Goal: Task Accomplishment & Management: Manage account settings

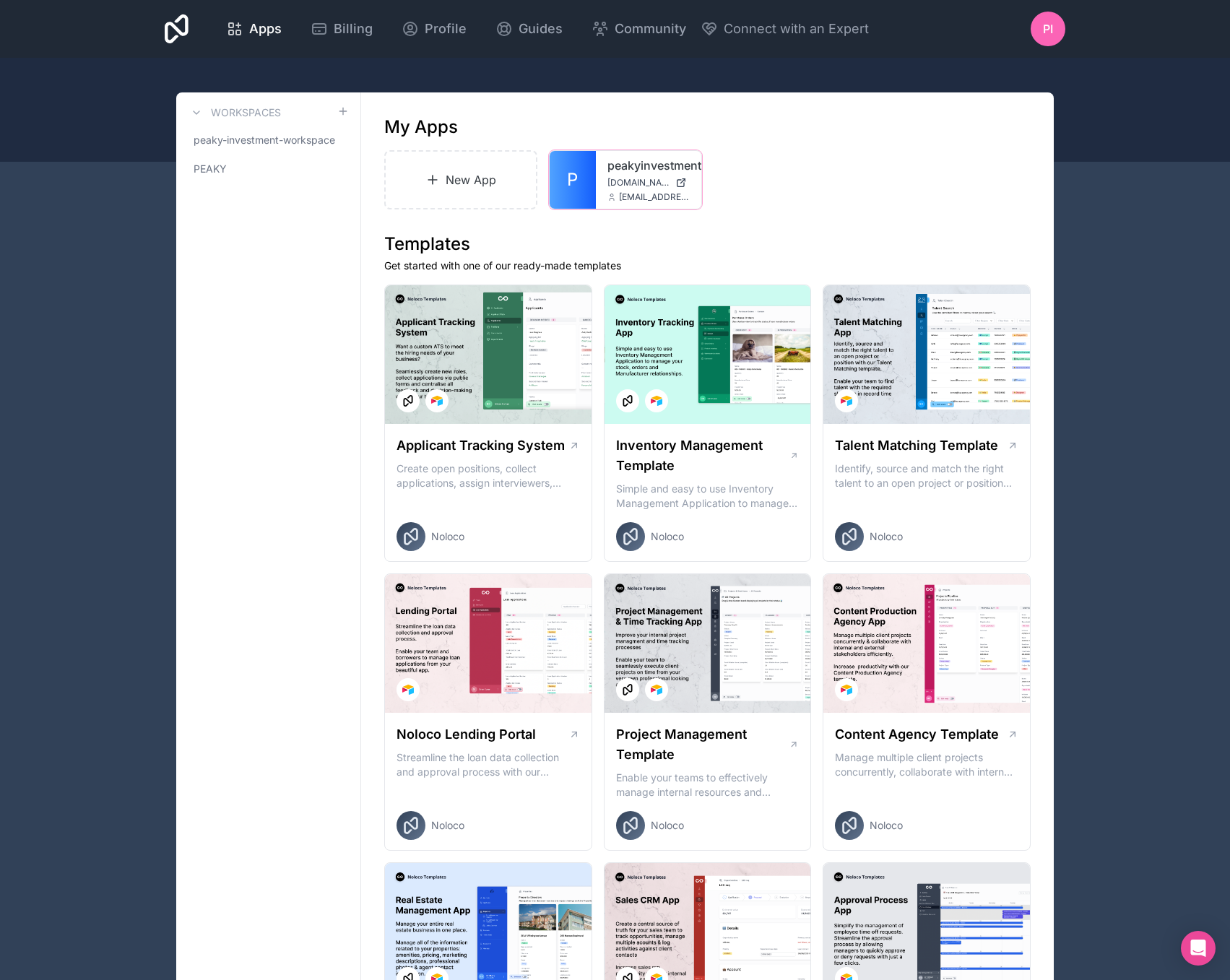
click at [598, 195] on div "peakyinvestment [DOMAIN_NAME] [EMAIL_ADDRESS][DOMAIN_NAME]" at bounding box center [648, 179] width 106 height 58
click at [614, 152] on div "peakyinvestment [DOMAIN_NAME] [EMAIL_ADDRESS][DOMAIN_NAME]" at bounding box center [648, 179] width 106 height 58
click at [619, 171] on link "peakyinvestment" at bounding box center [648, 165] width 82 height 17
click at [578, 198] on link "P" at bounding box center [572, 179] width 46 height 58
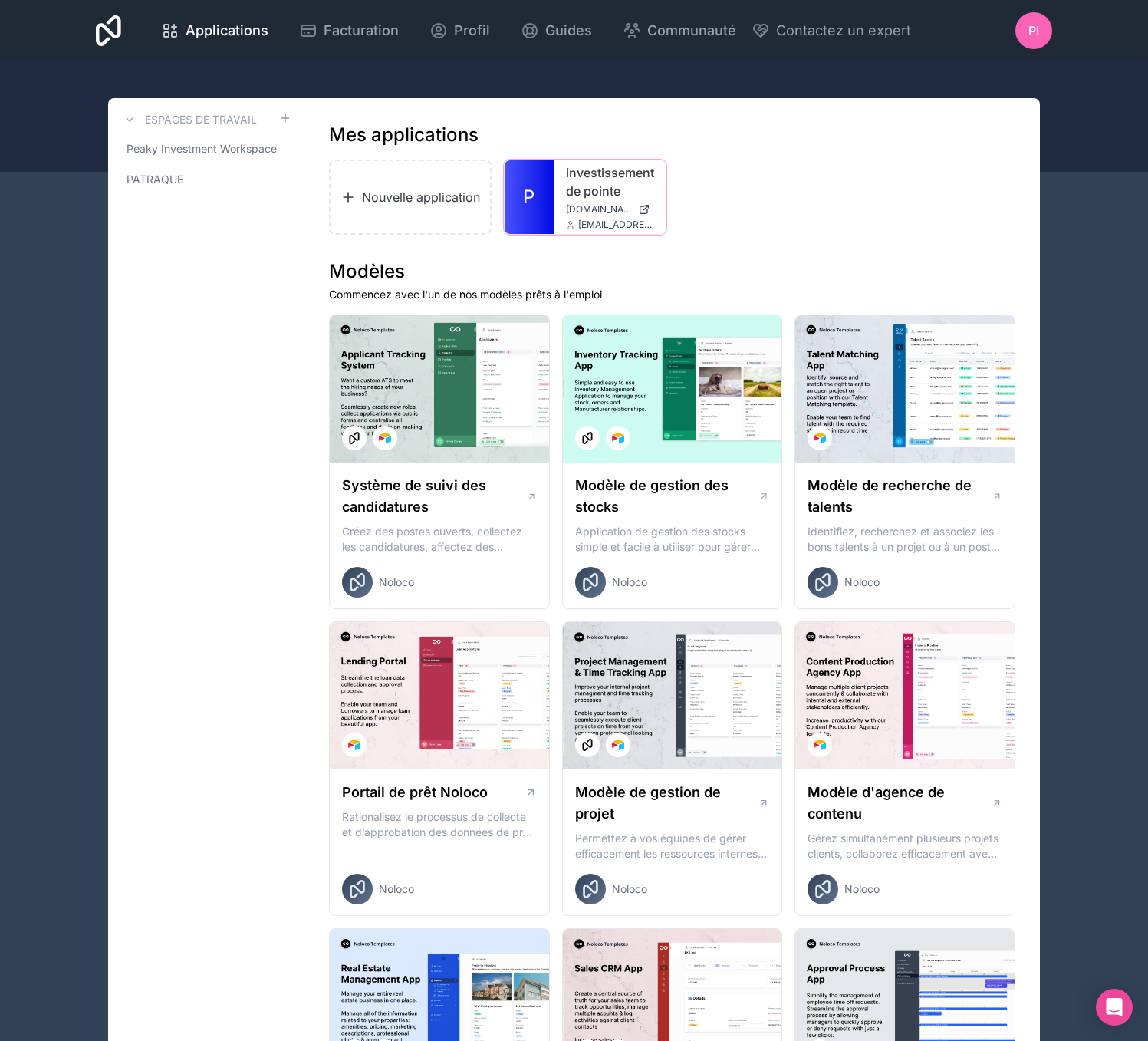
click at [554, 191] on div "investissement de pointe [DOMAIN_NAME] [EMAIL_ADDRESS][DOMAIN_NAME]" at bounding box center [610, 197] width 112 height 74
click at [603, 185] on font "investissement de pointe" at bounding box center [610, 181] width 88 height 34
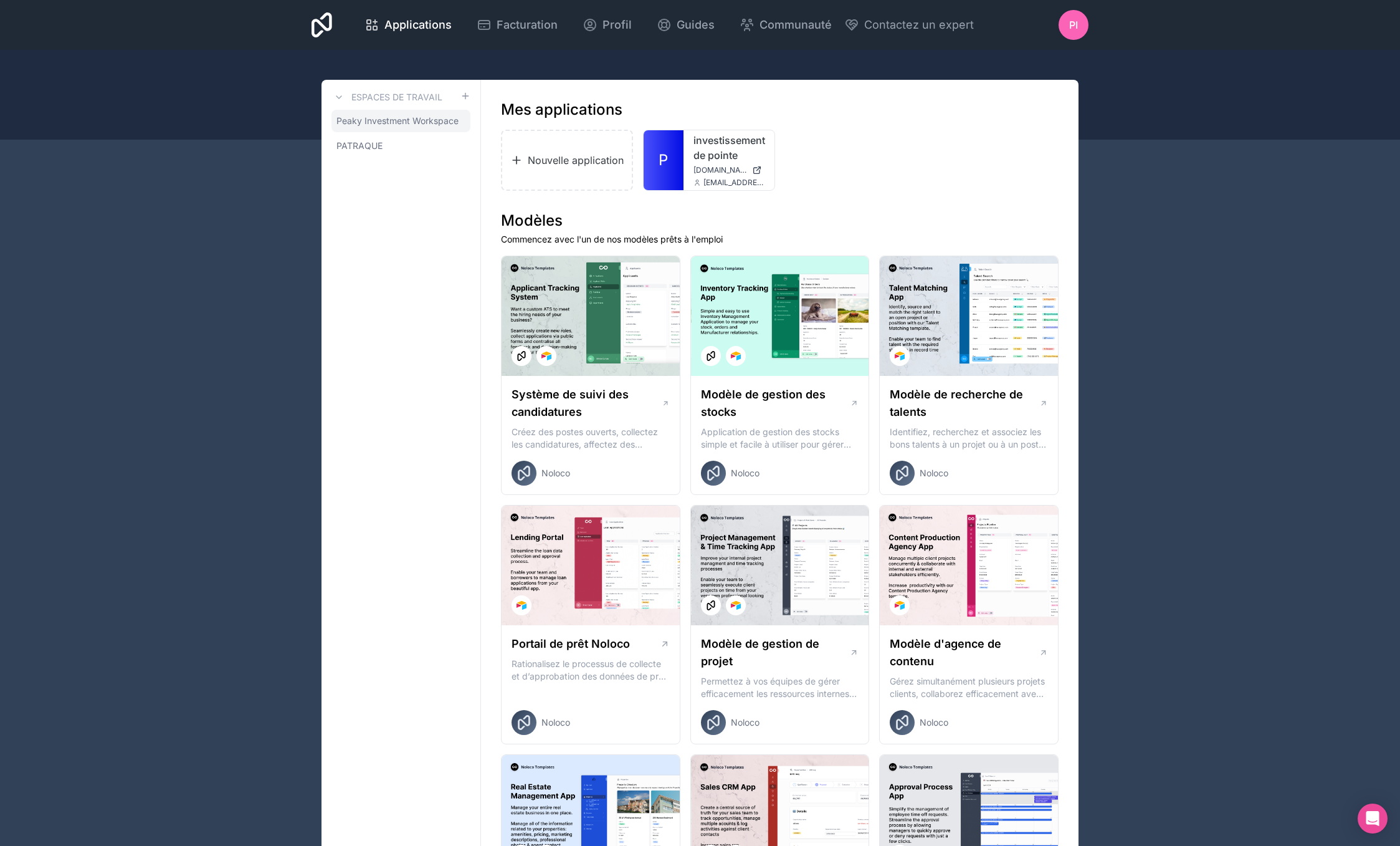
click at [0, 0] on icon at bounding box center [0, 0] width 0 height 0
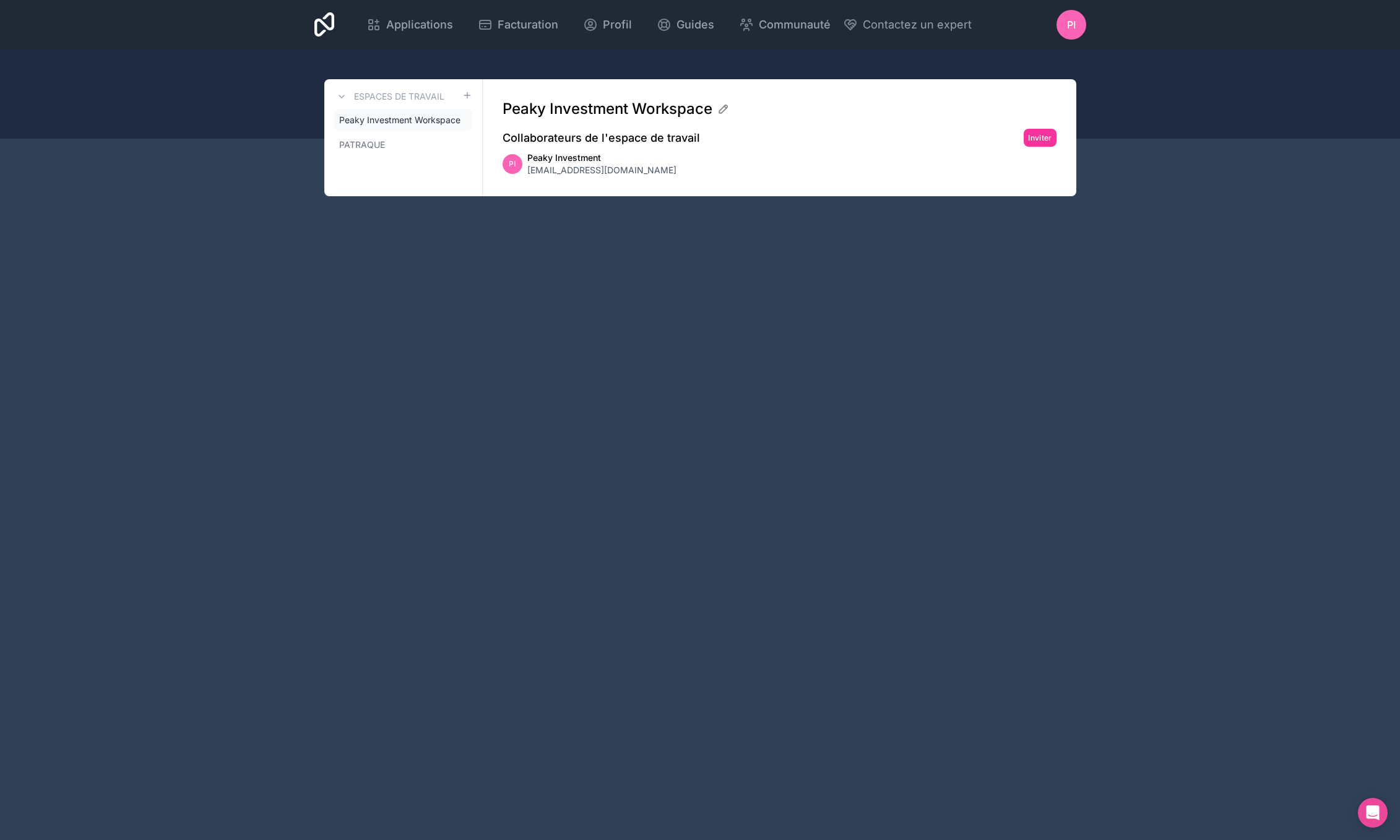
click at [0, 0] on icon at bounding box center [0, 0] width 0 height 0
click at [380, 135] on link "PATRAQUE" at bounding box center [403, 145] width 138 height 22
click at [0, 0] on icon at bounding box center [0, 0] width 0 height 0
click at [425, 123] on font "Peaky Investment Workspace" at bounding box center [400, 120] width 121 height 10
click at [417, 139] on link "PATRAQUE" at bounding box center [403, 145] width 138 height 22
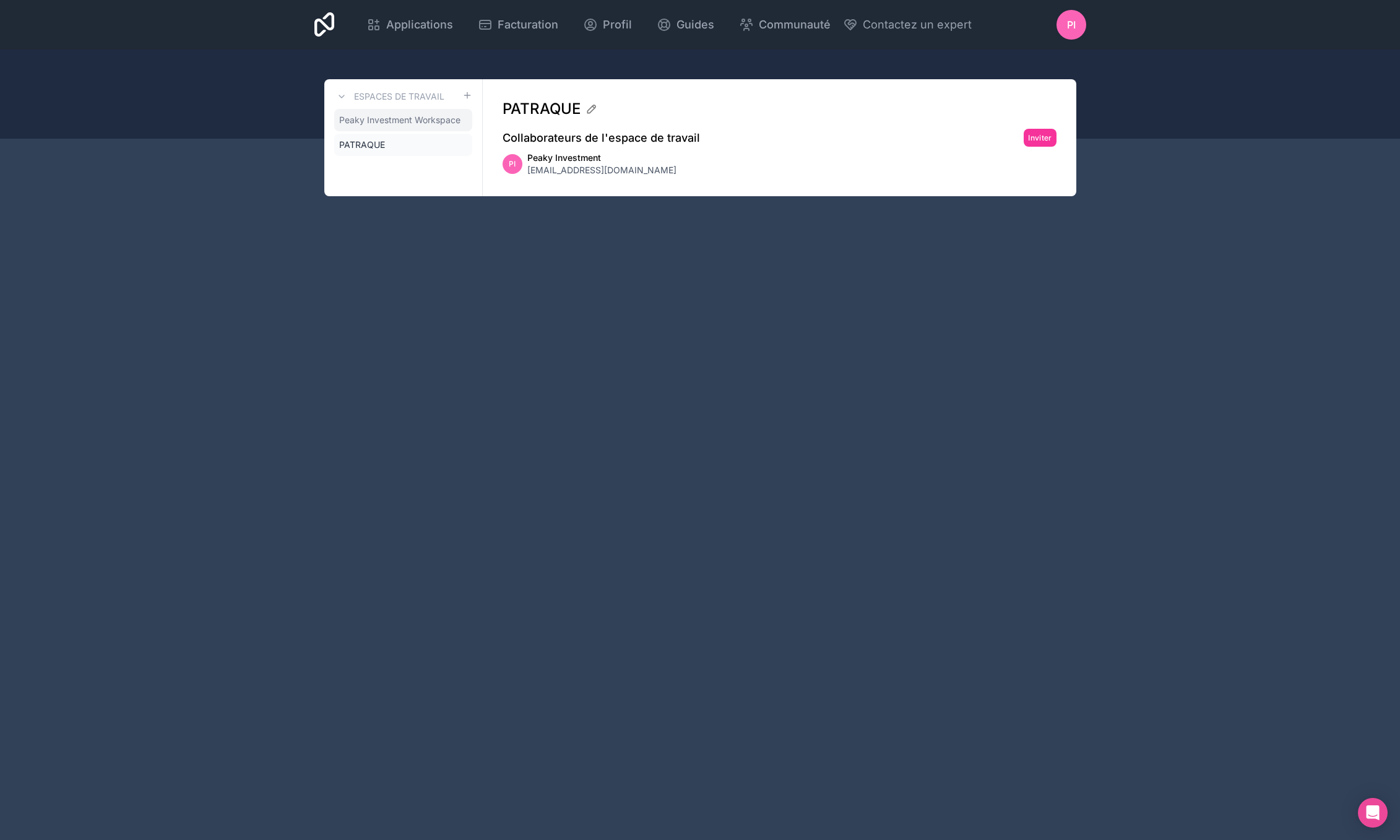
click at [421, 118] on font "Peaky Investment Workspace" at bounding box center [400, 120] width 121 height 10
click at [403, 15] on link "Applications" at bounding box center [409, 25] width 106 height 27
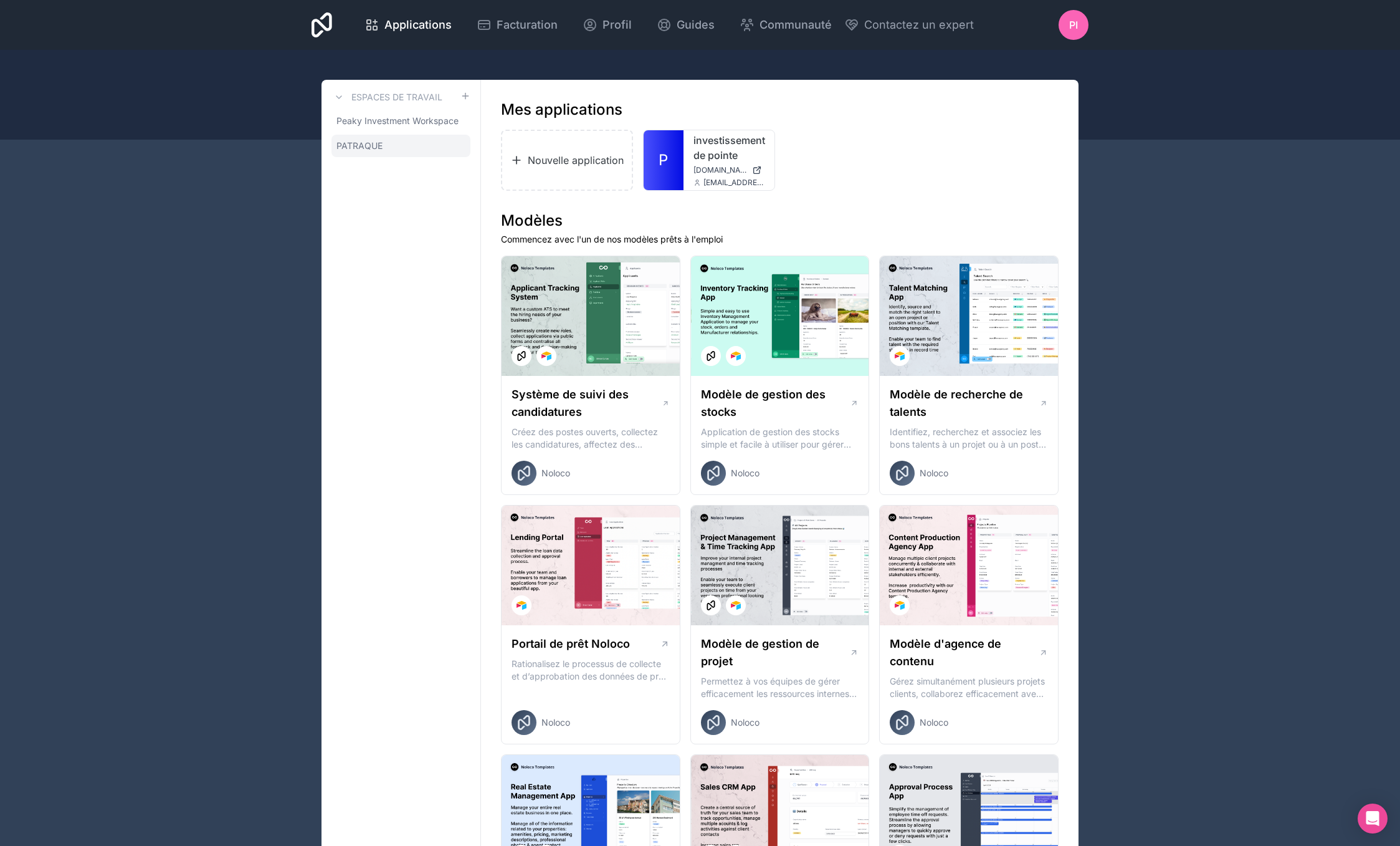
click at [0, 0] on icon at bounding box center [0, 0] width 0 height 0
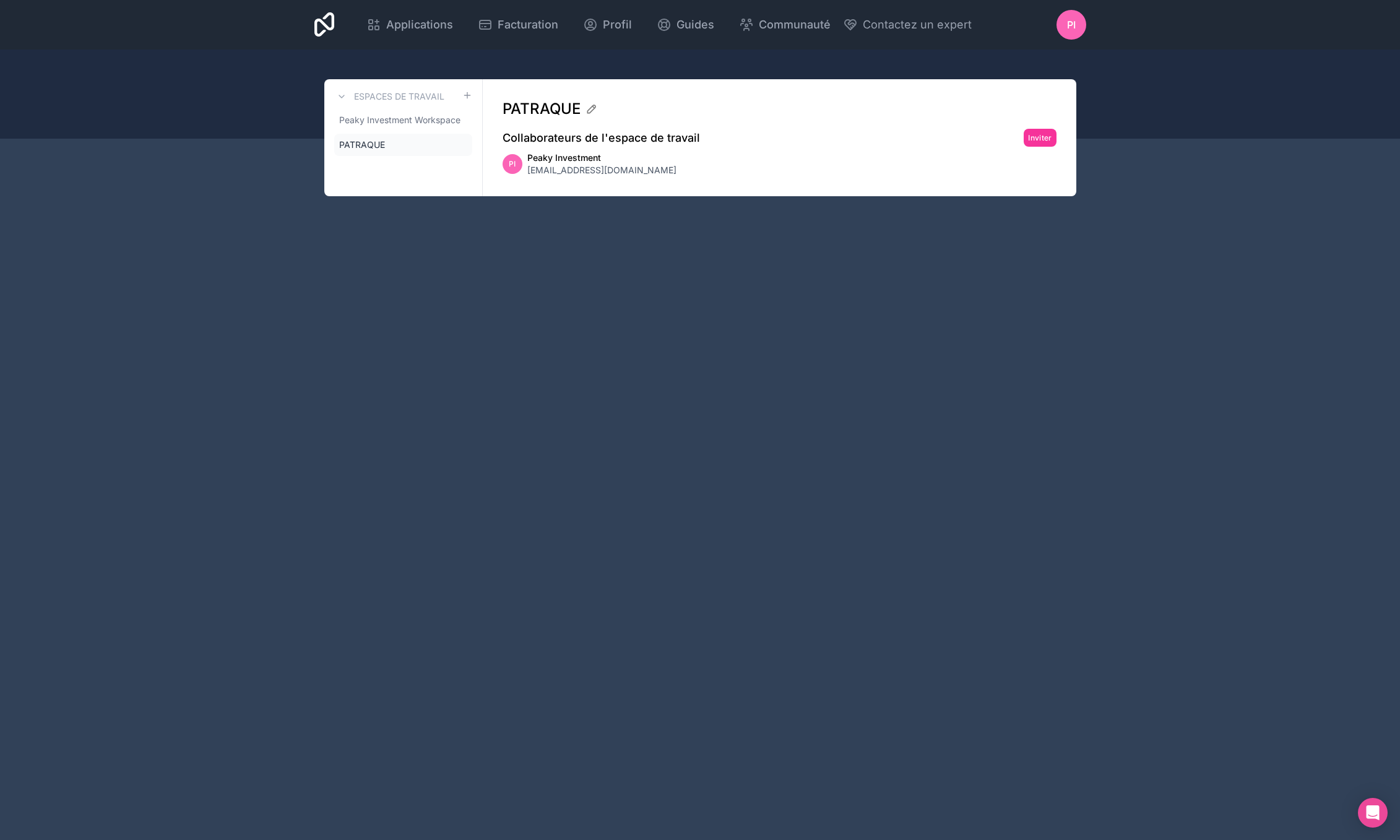
click at [0, 0] on icon at bounding box center [0, 0] width 0 height 0
click at [394, 30] on font "Applications" at bounding box center [420, 24] width 67 height 13
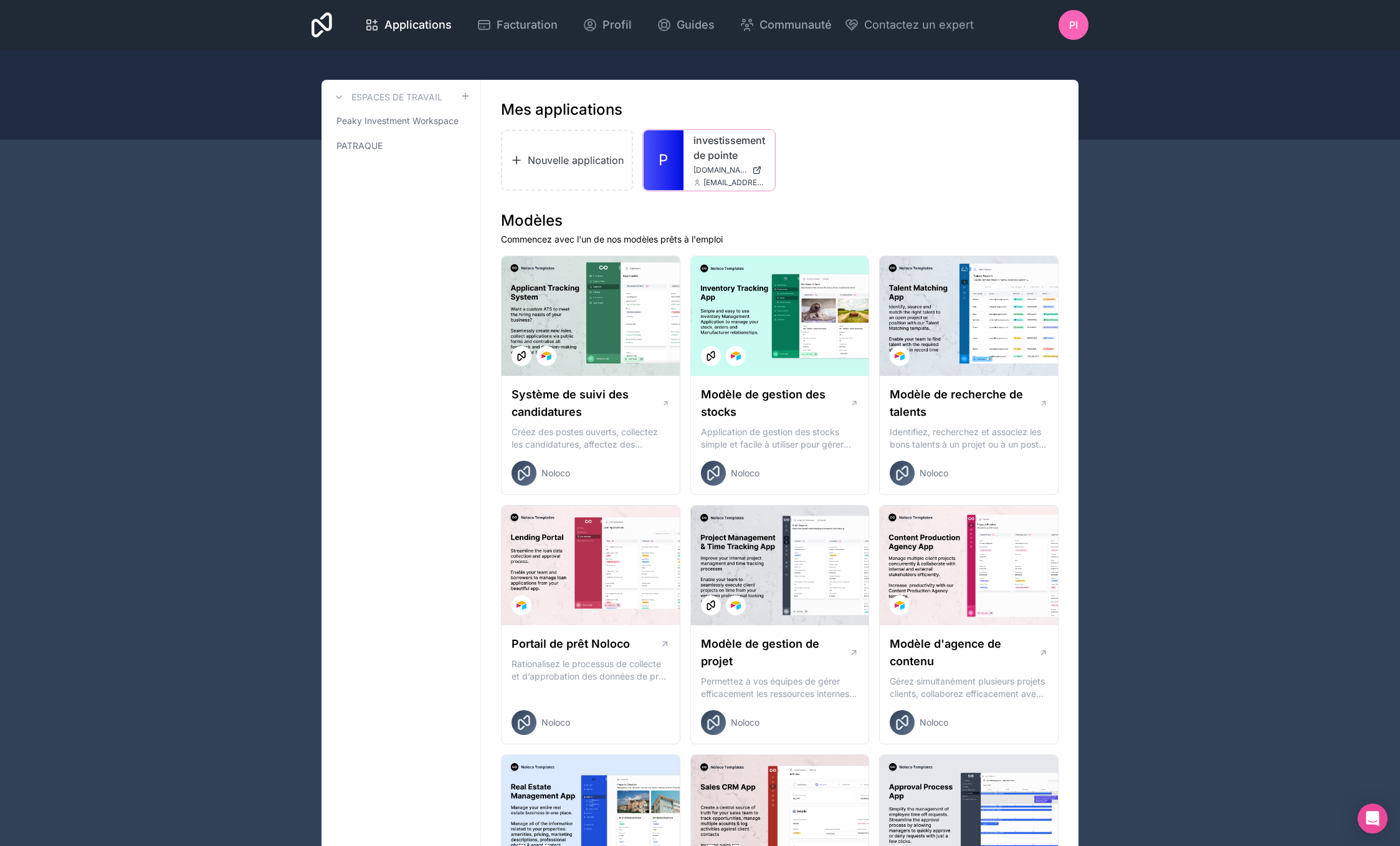
click at [0, 0] on icon at bounding box center [0, 0] width 0 height 0
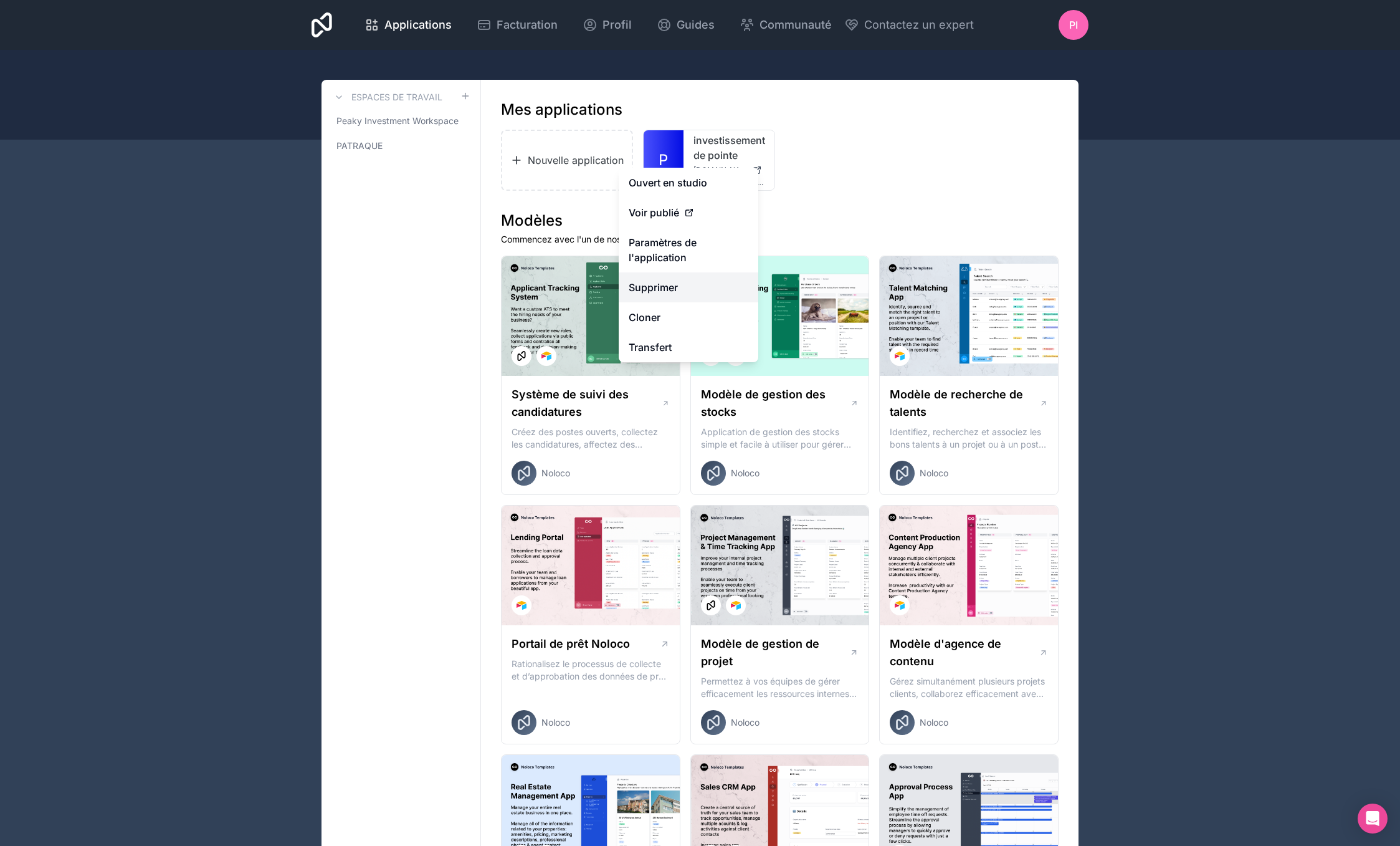
click at [693, 293] on button "Supprimer" at bounding box center [688, 287] width 140 height 30
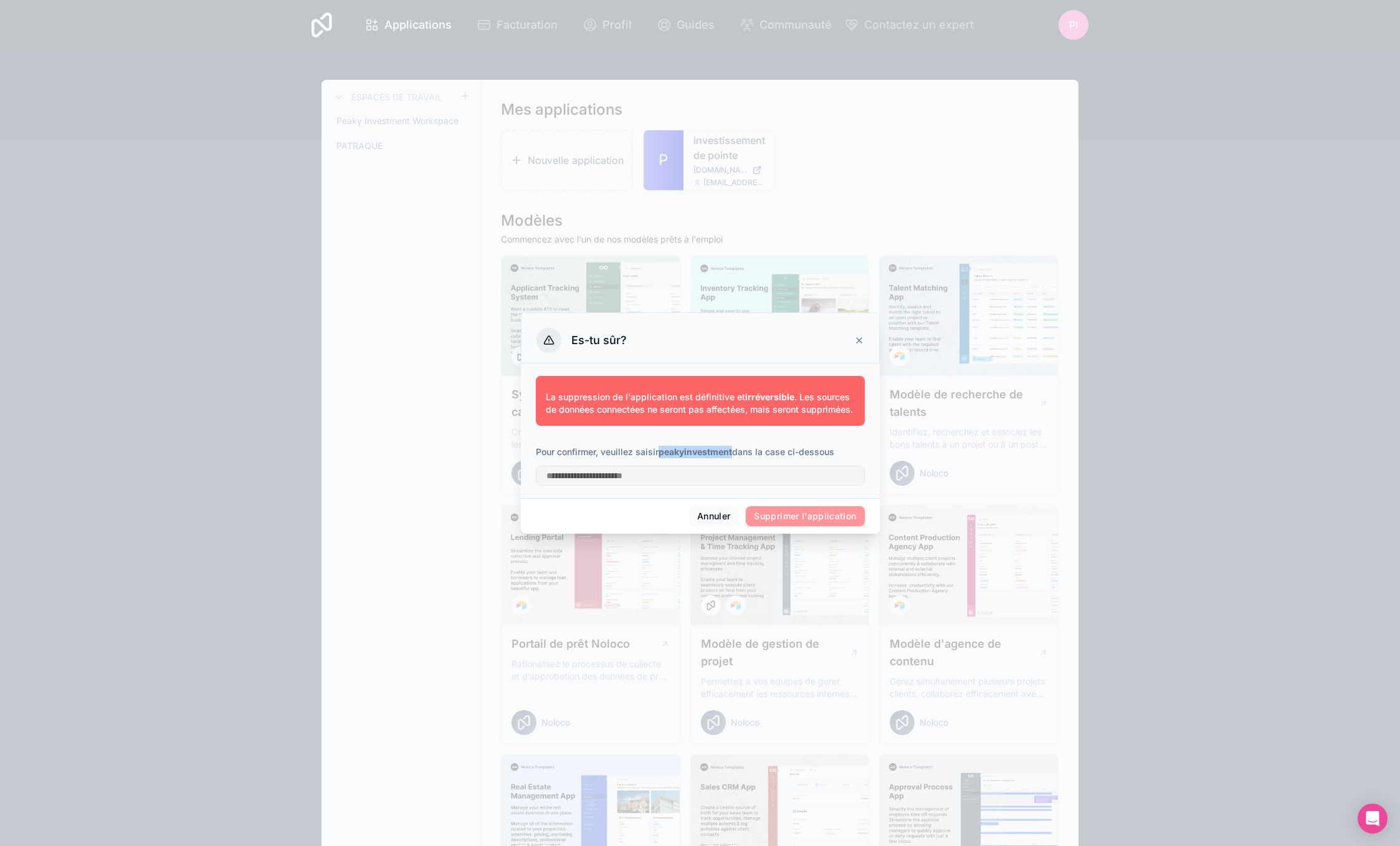
drag, startPoint x: 734, startPoint y: 451, endPoint x: 660, endPoint y: 453, distance: 74.0
click at [660, 453] on p "Pour confirmer, veuillez saisir peakyinvestment dans la case ci-dessous" at bounding box center [701, 452] width 329 height 13
click at [672, 479] on input "text" at bounding box center [701, 475] width 329 height 20
paste input "**********"
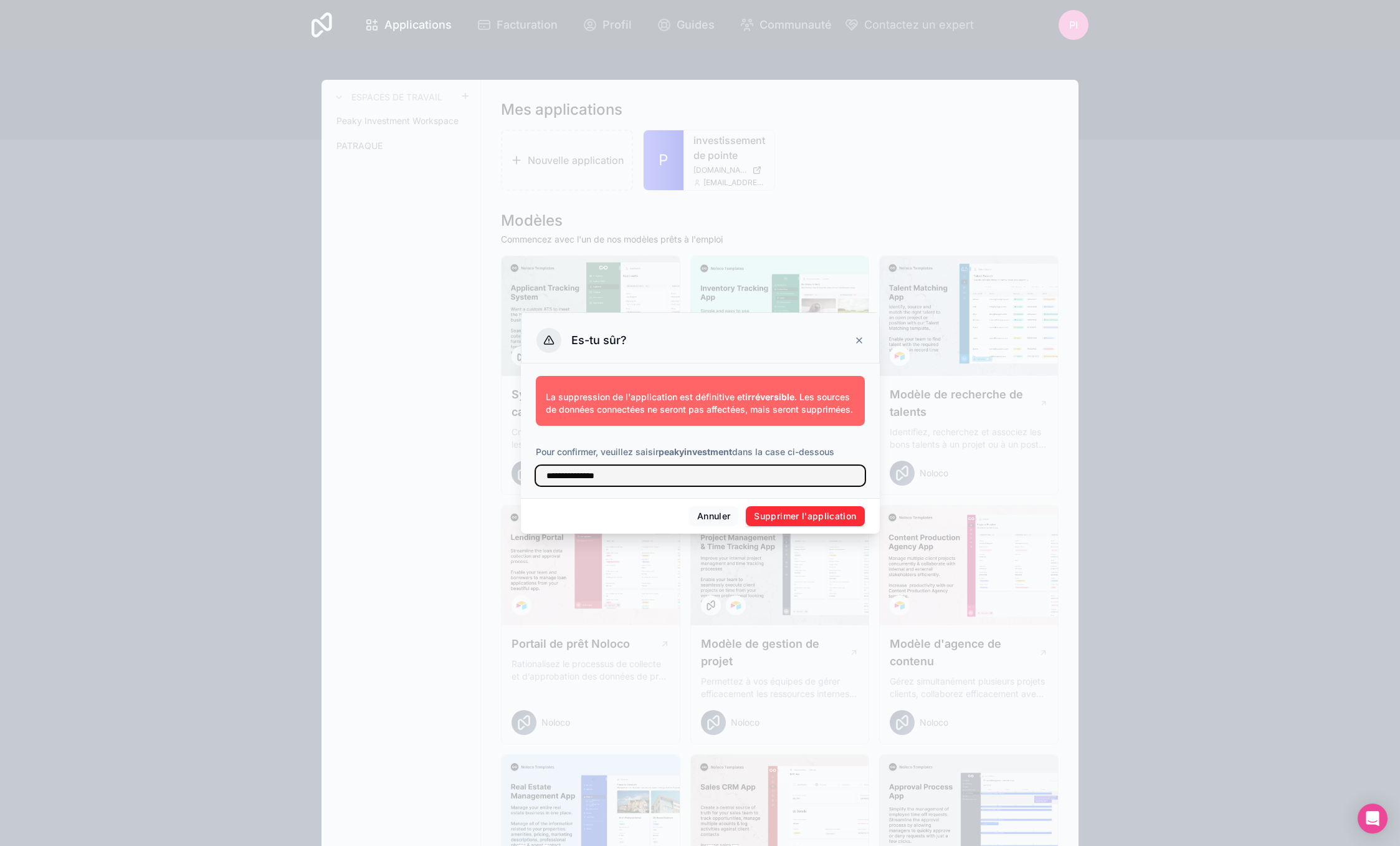
type input "**********"
click at [795, 518] on font "Supprimer l'application" at bounding box center [805, 515] width 102 height 10
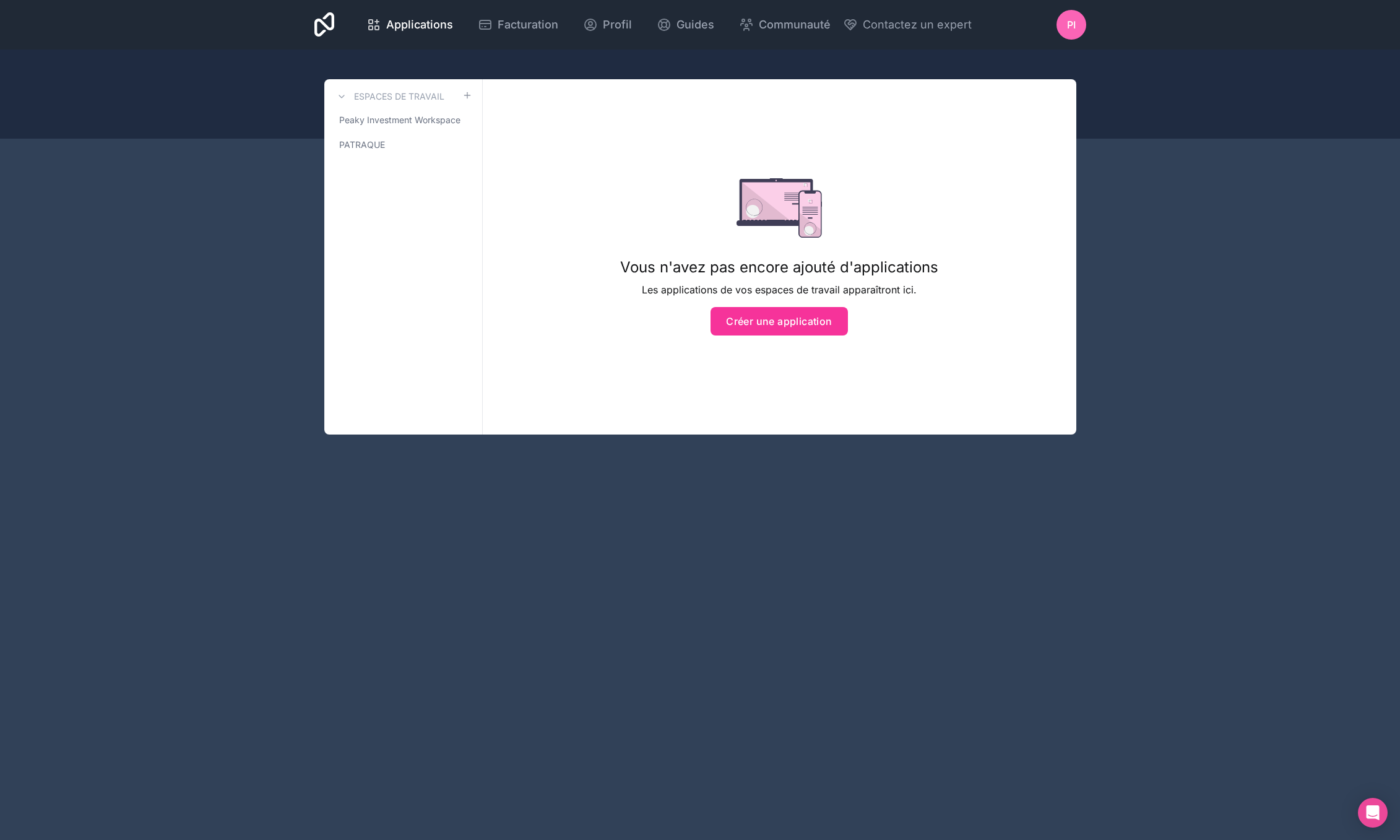
click at [748, 336] on div "Vous n'avez pas encore ajouté d'applications Les applications de vos espaces de…" at bounding box center [779, 256] width 358 height 316
click at [752, 327] on font "Créer une application" at bounding box center [778, 321] width 105 height 13
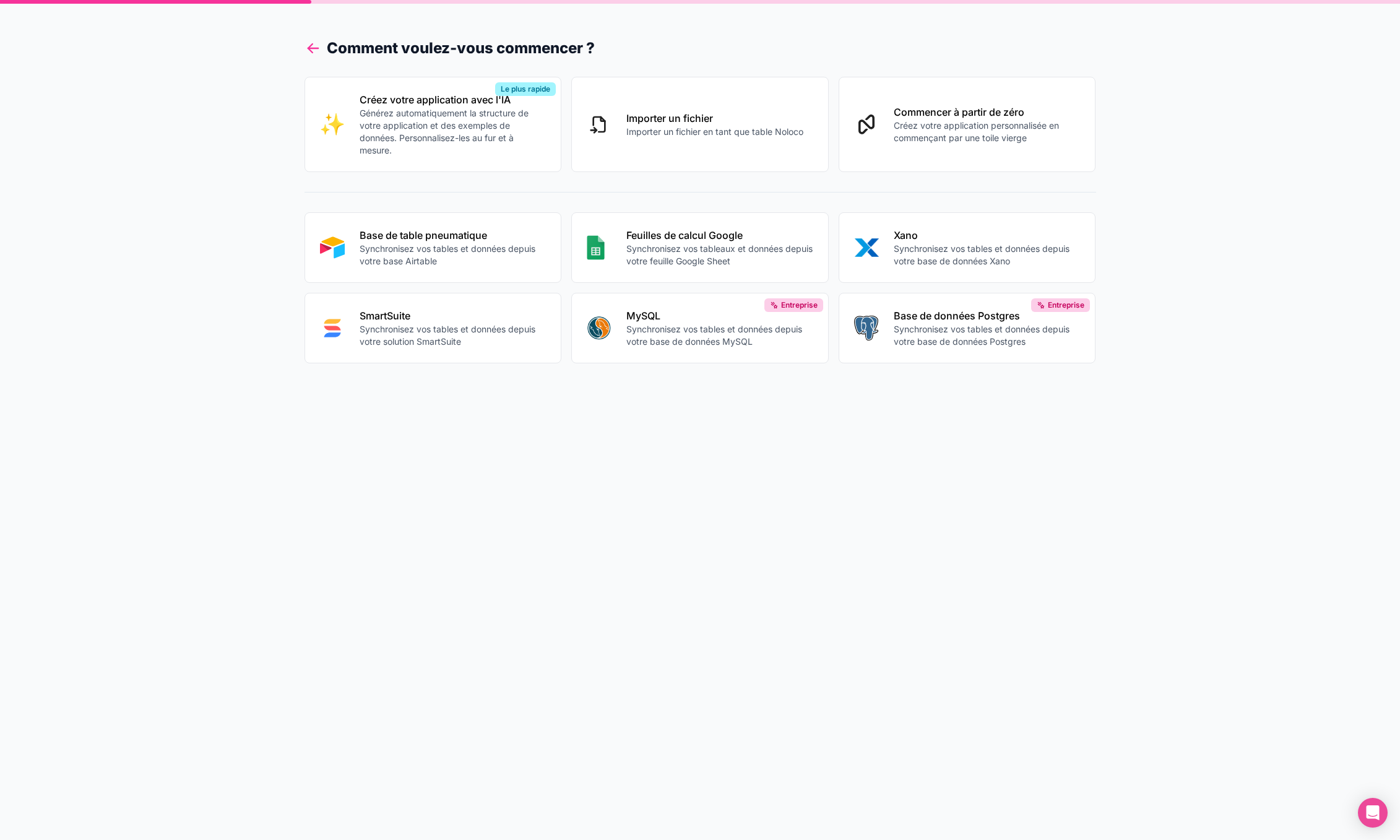
click at [313, 47] on icon at bounding box center [313, 48] width 17 height 17
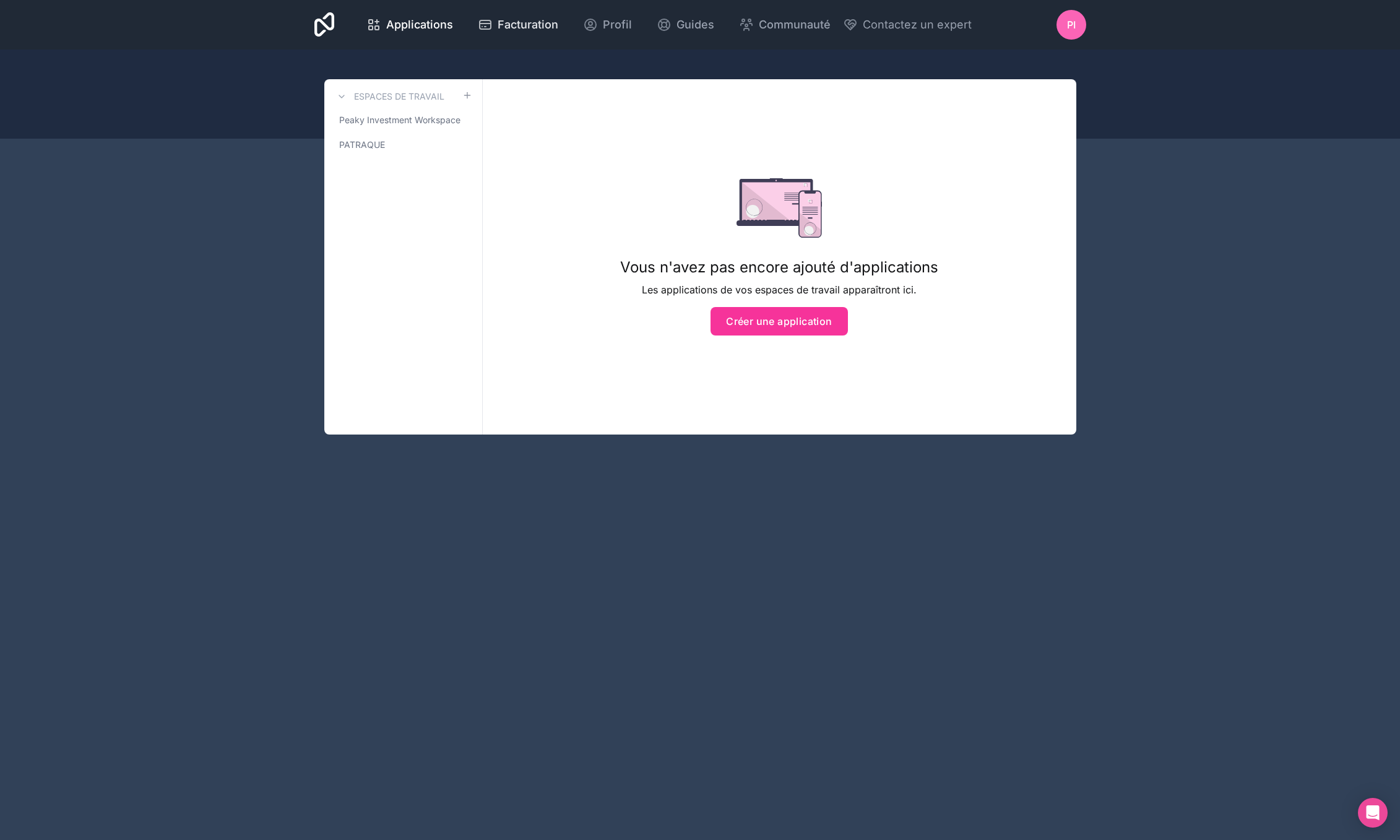
click at [532, 33] on link "Facturation" at bounding box center [518, 25] width 100 height 27
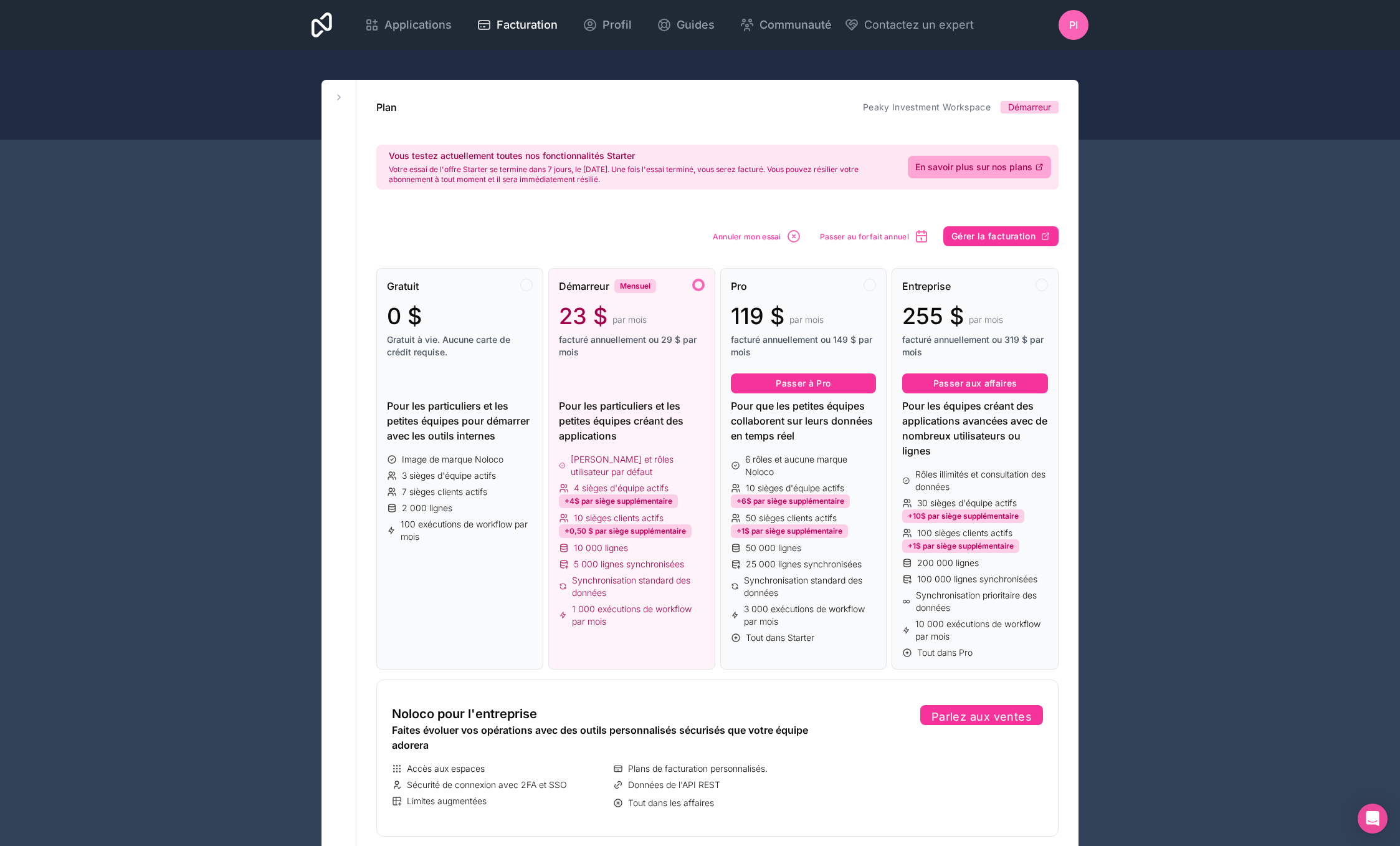
click at [787, 237] on icon "button" at bounding box center [794, 236] width 15 height 15
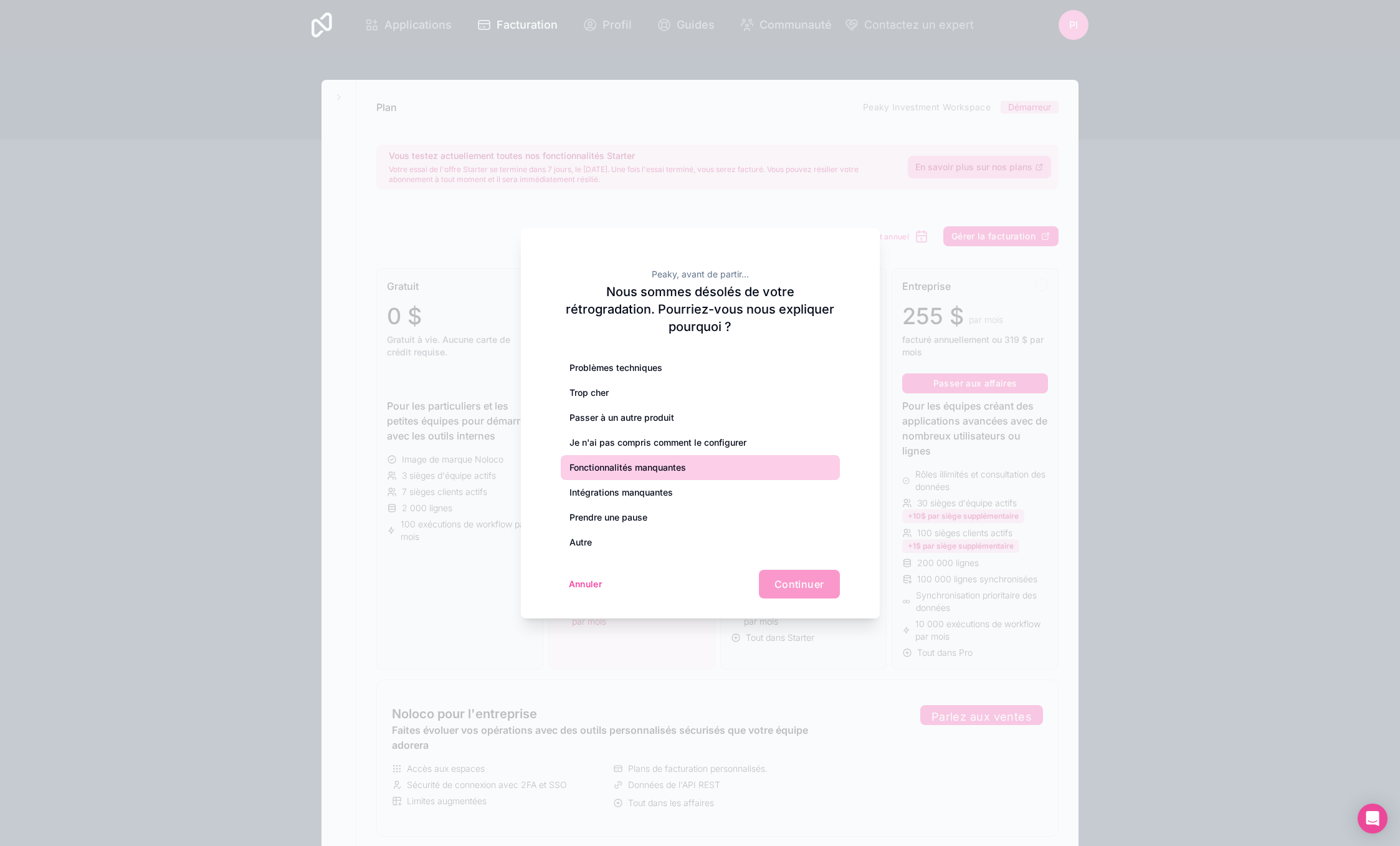
click at [681, 462] on font "Fonctionnalités manquantes" at bounding box center [628, 467] width 117 height 10
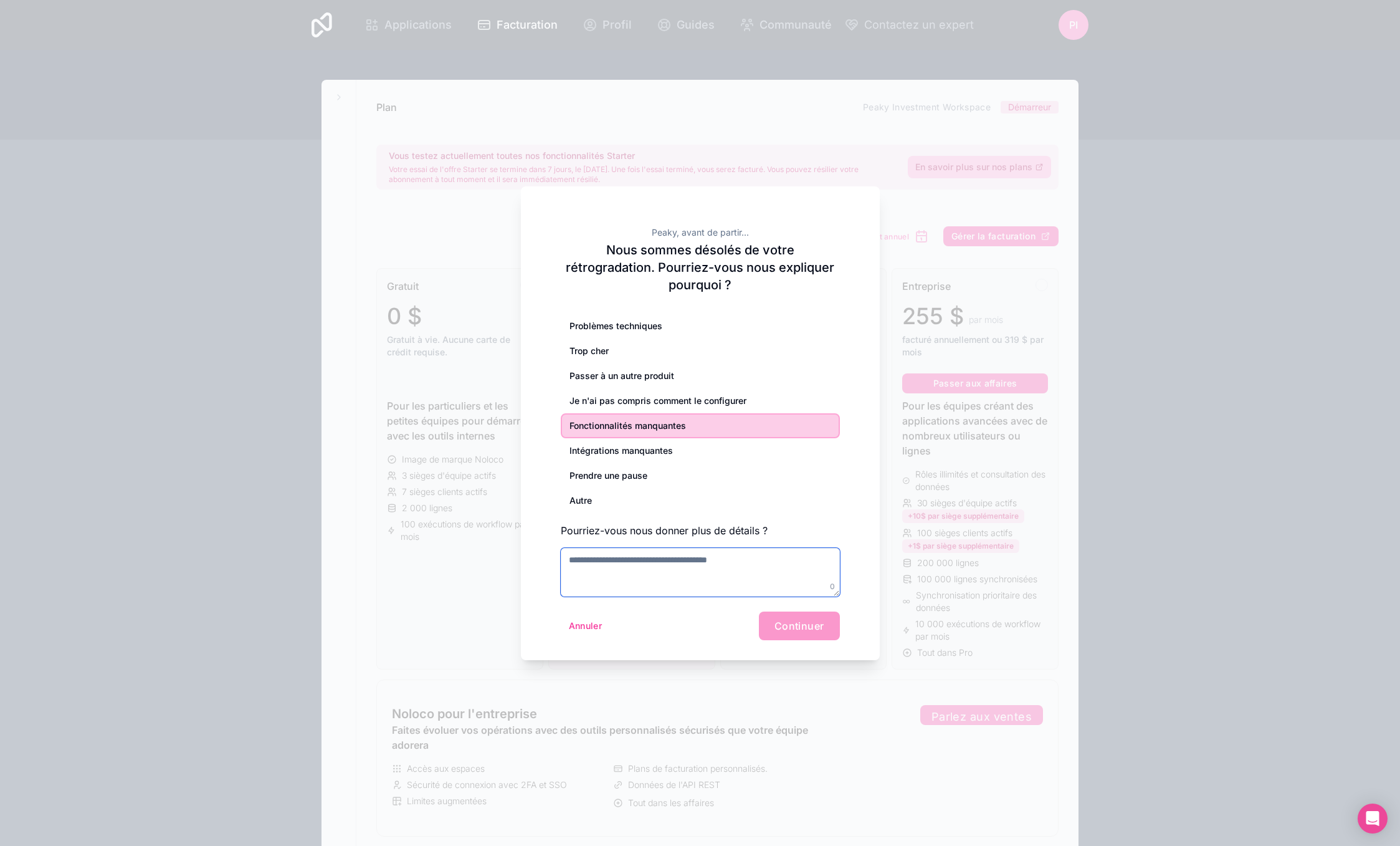
click at [722, 559] on textarea at bounding box center [700, 571] width 279 height 49
drag, startPoint x: 568, startPoint y: 552, endPoint x: 776, endPoint y: 557, distance: 208.1
click at [776, 557] on textarea "**********" at bounding box center [700, 571] width 279 height 49
type textarea "**********"
click at [802, 624] on button "Continuer" at bounding box center [799, 625] width 81 height 28
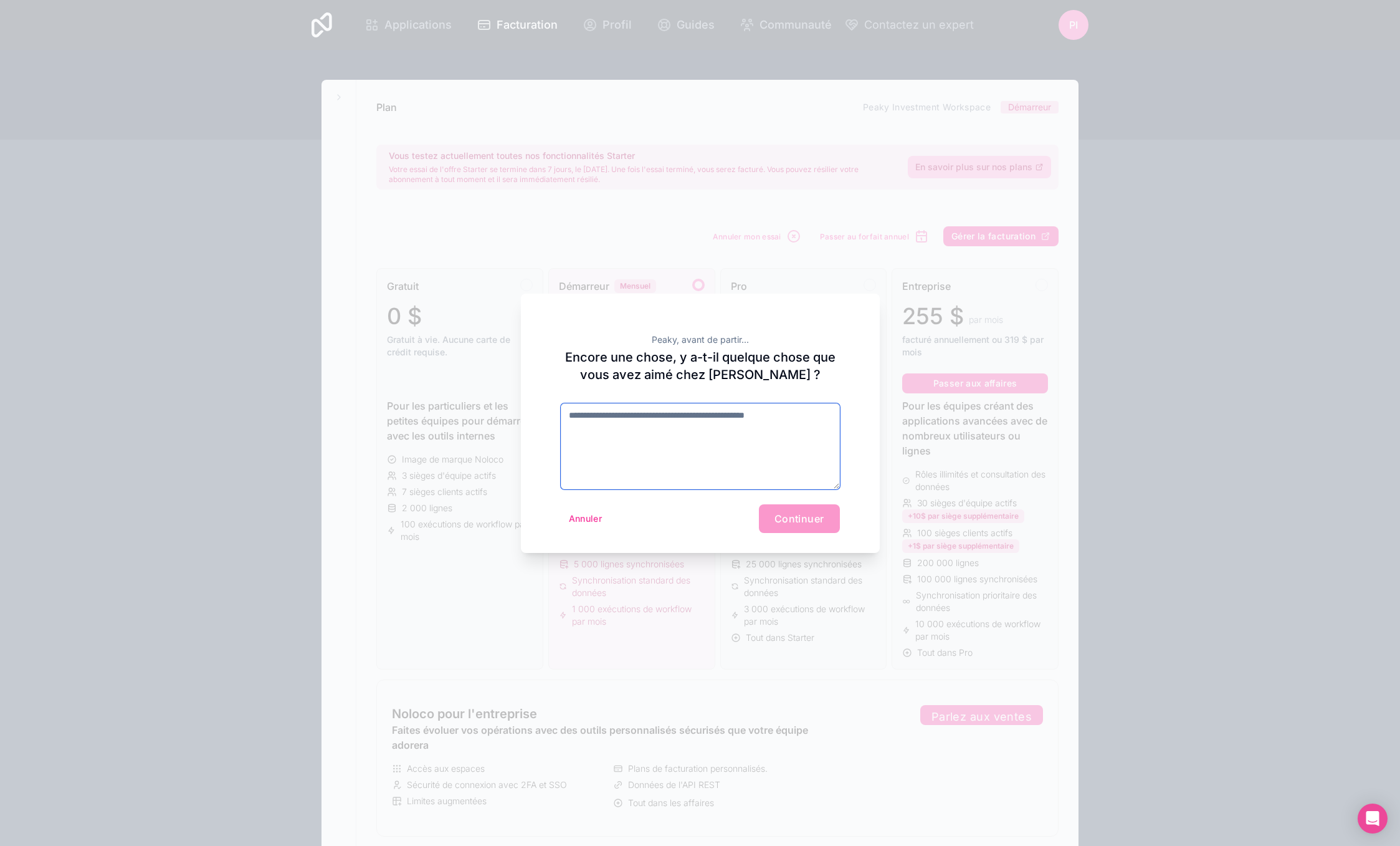
drag, startPoint x: 685, startPoint y: 439, endPoint x: 690, endPoint y: 443, distance: 6.4
click at [685, 438] on textarea at bounding box center [700, 446] width 279 height 86
click at [585, 409] on textarea "**********" at bounding box center [700, 446] width 279 height 86
type textarea "**********"
click at [790, 518] on font "Continuer" at bounding box center [799, 518] width 50 height 13
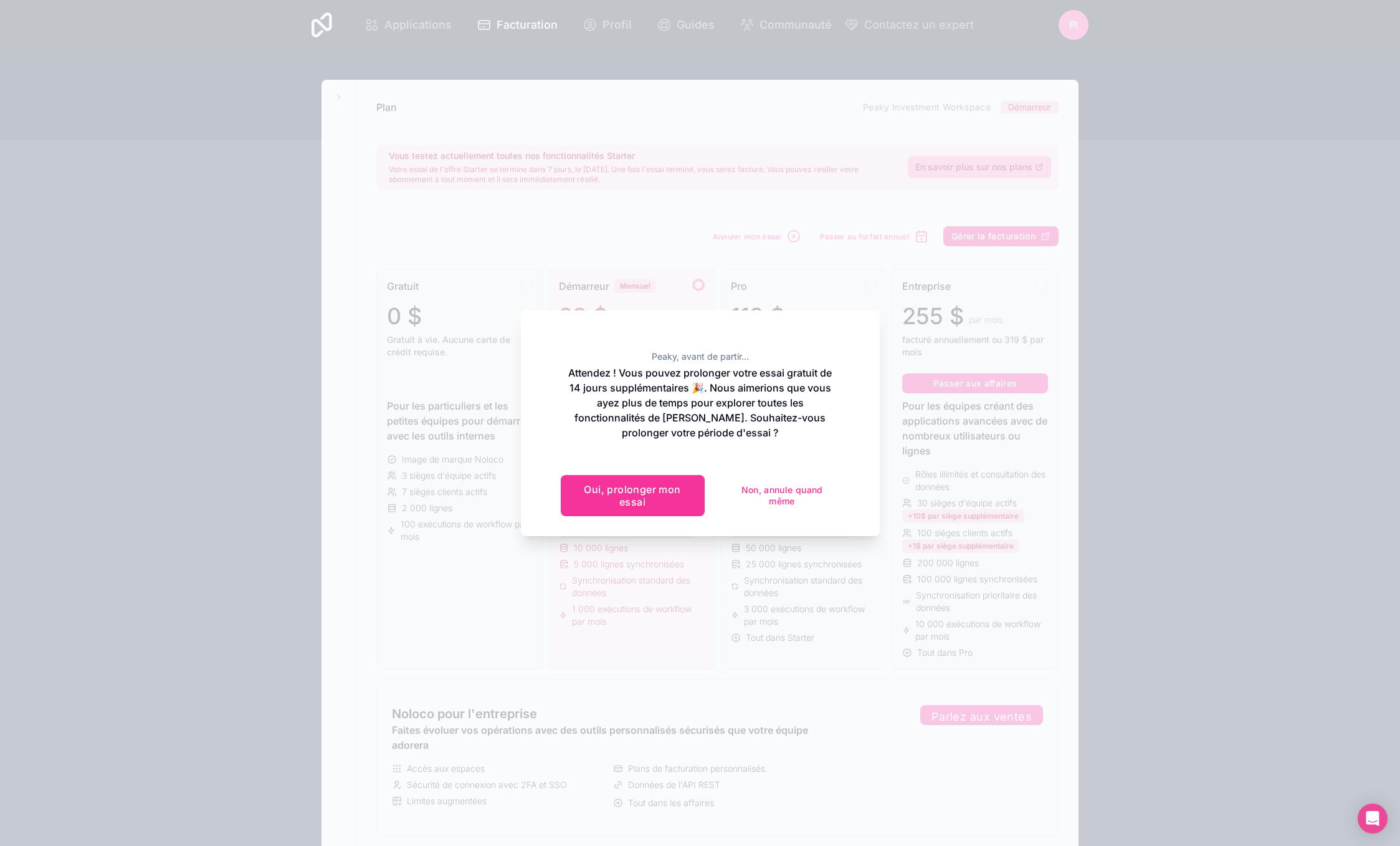
click at [775, 501] on font "Non, annule quand même" at bounding box center [782, 494] width 82 height 22
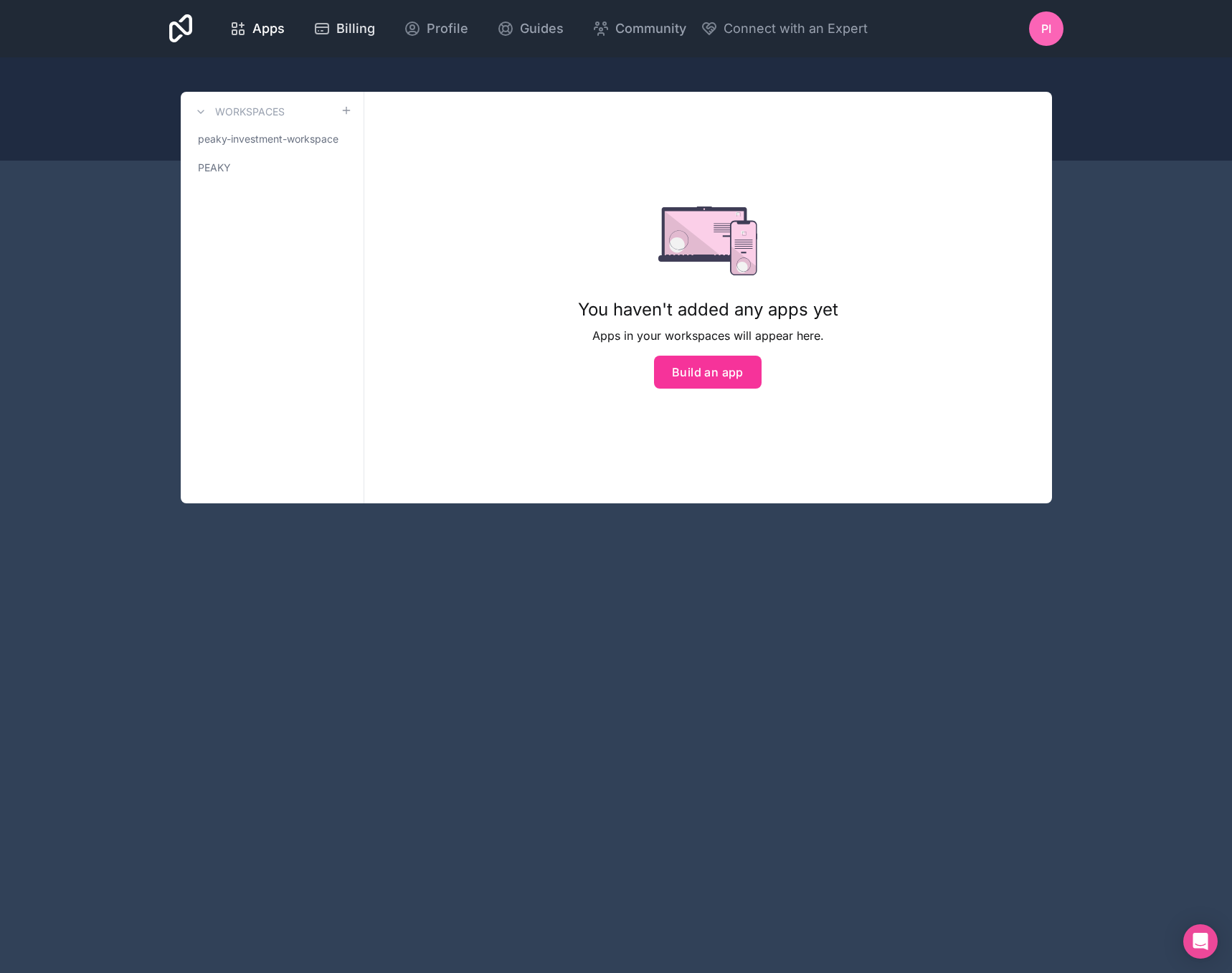
click at [335, 28] on div "Billing" at bounding box center [344, 28] width 62 height 20
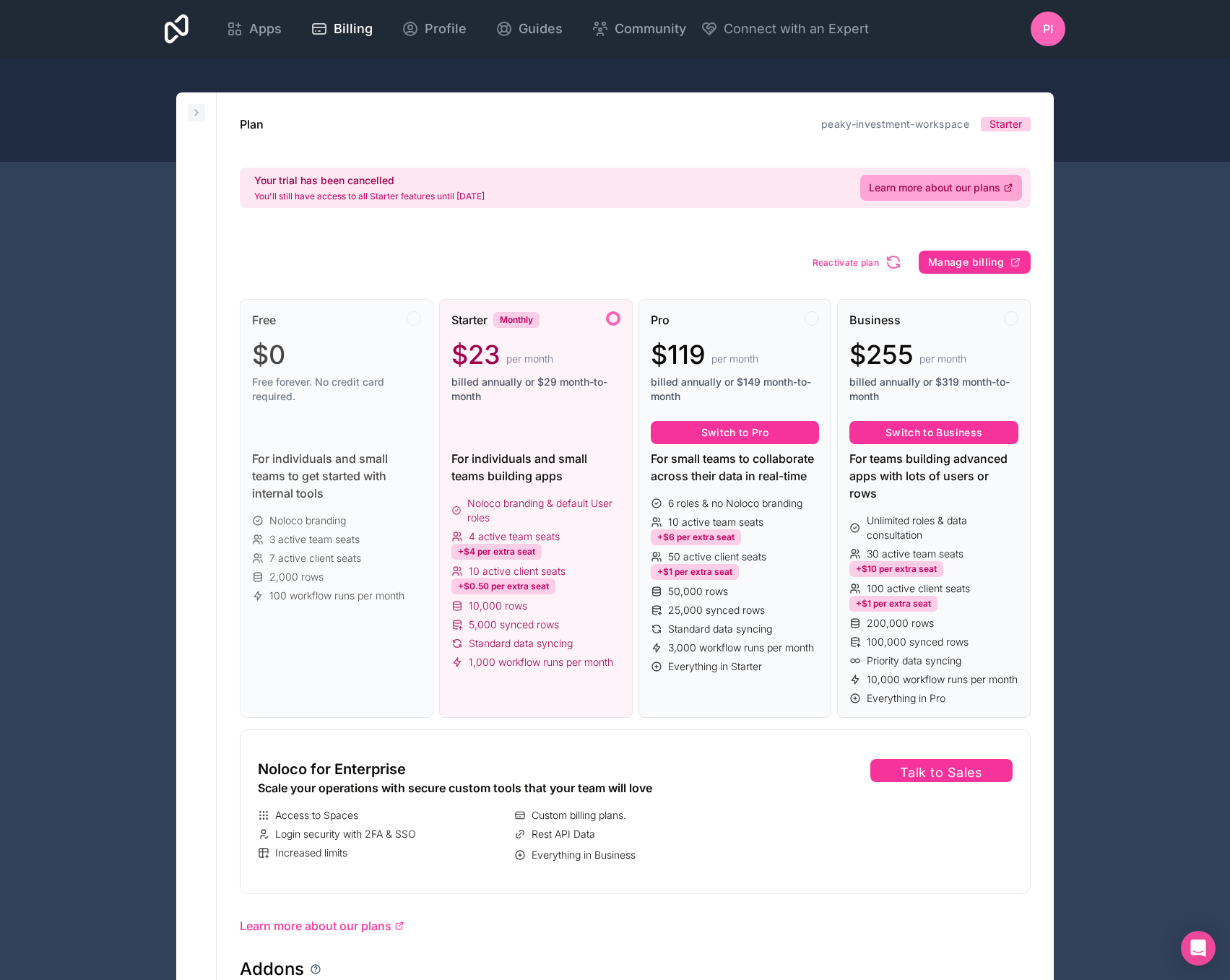
click at [197, 111] on icon at bounding box center [196, 112] width 11 height 11
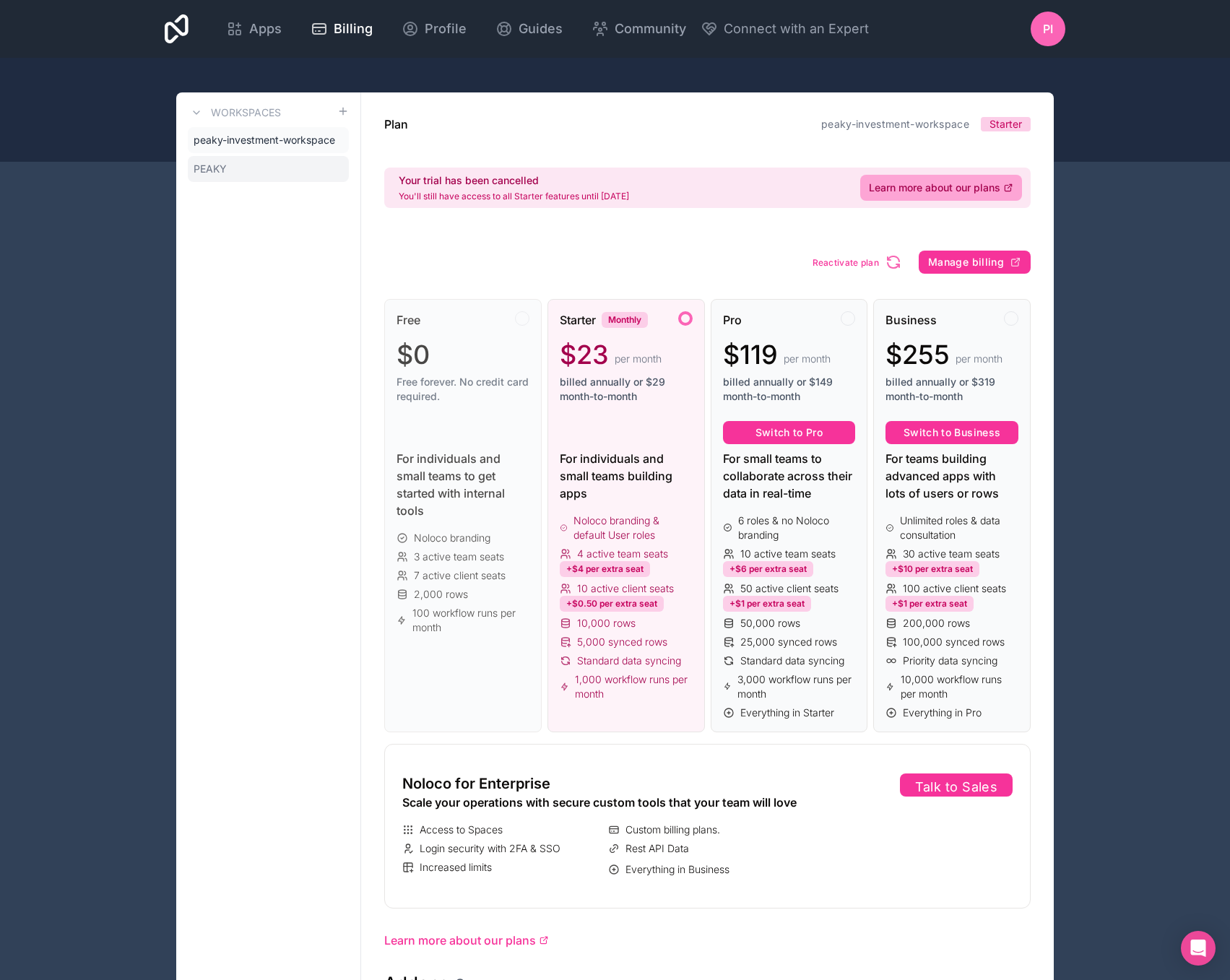
click at [218, 163] on span "PEAKY" at bounding box center [210, 169] width 33 height 15
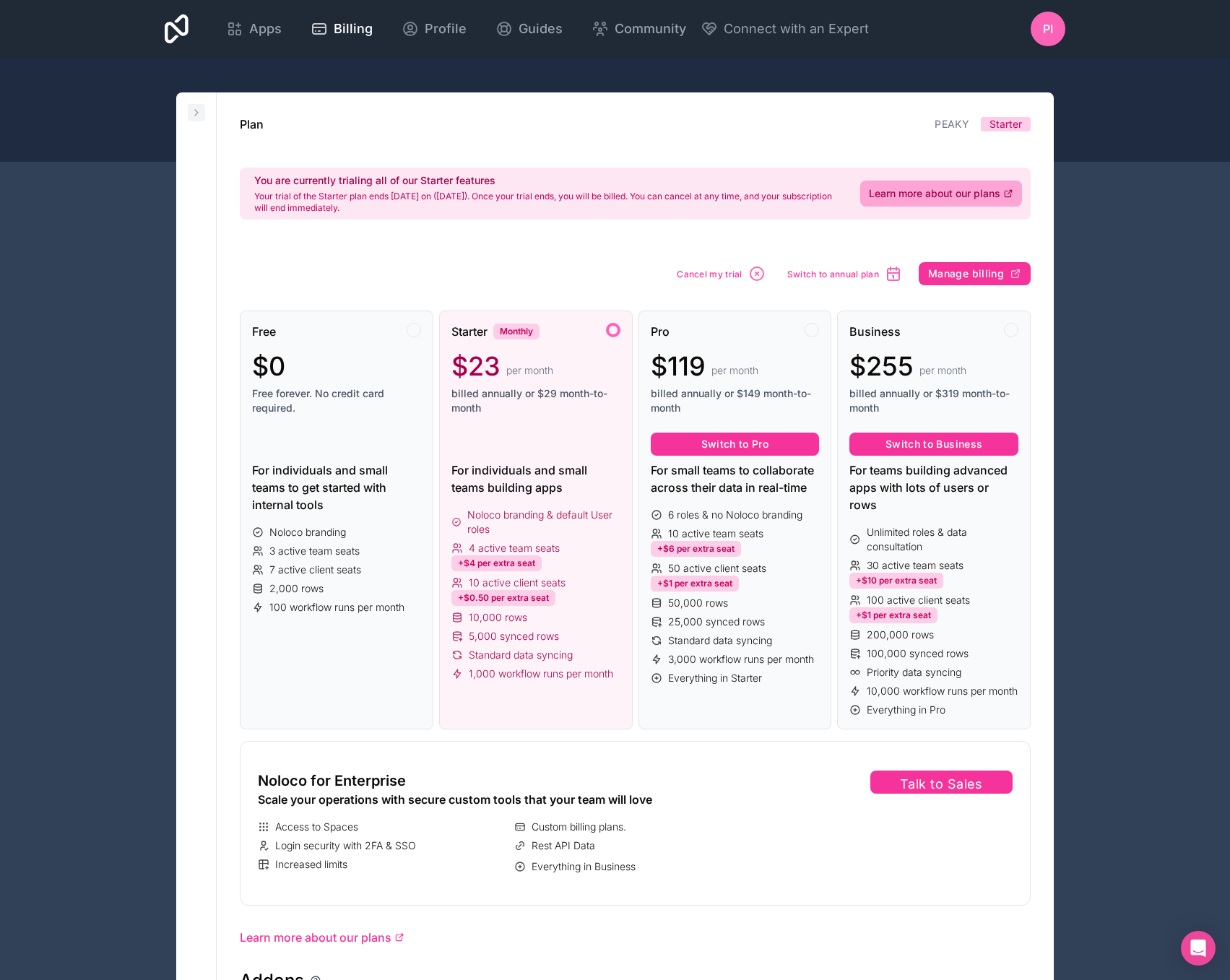
click at [192, 110] on icon at bounding box center [196, 112] width 11 height 11
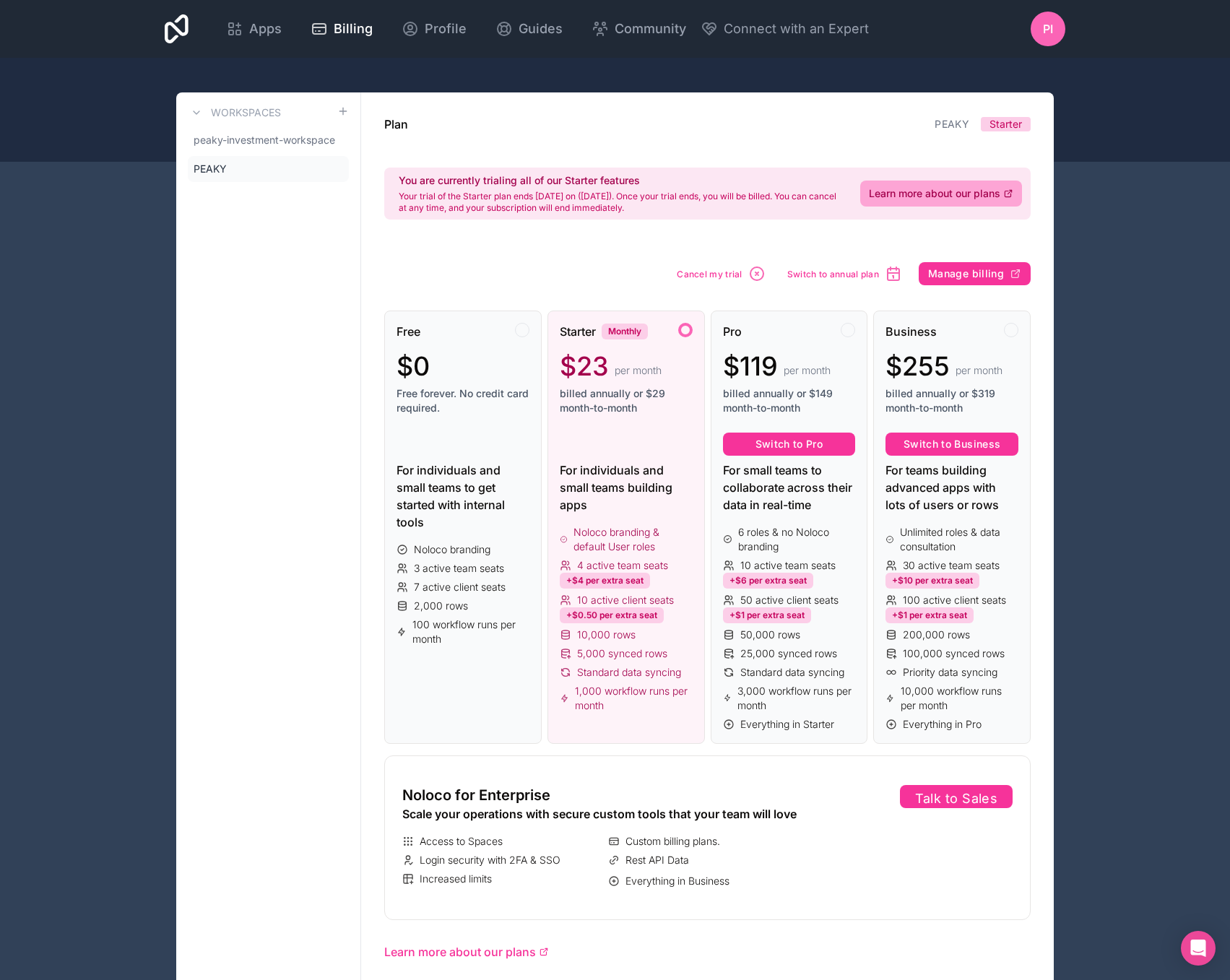
click at [218, 153] on div "peaky-investment-workspace PEAKY" at bounding box center [269, 154] width 161 height 55
click at [222, 140] on span "peaky-investment-workspace" at bounding box center [264, 140] width 141 height 15
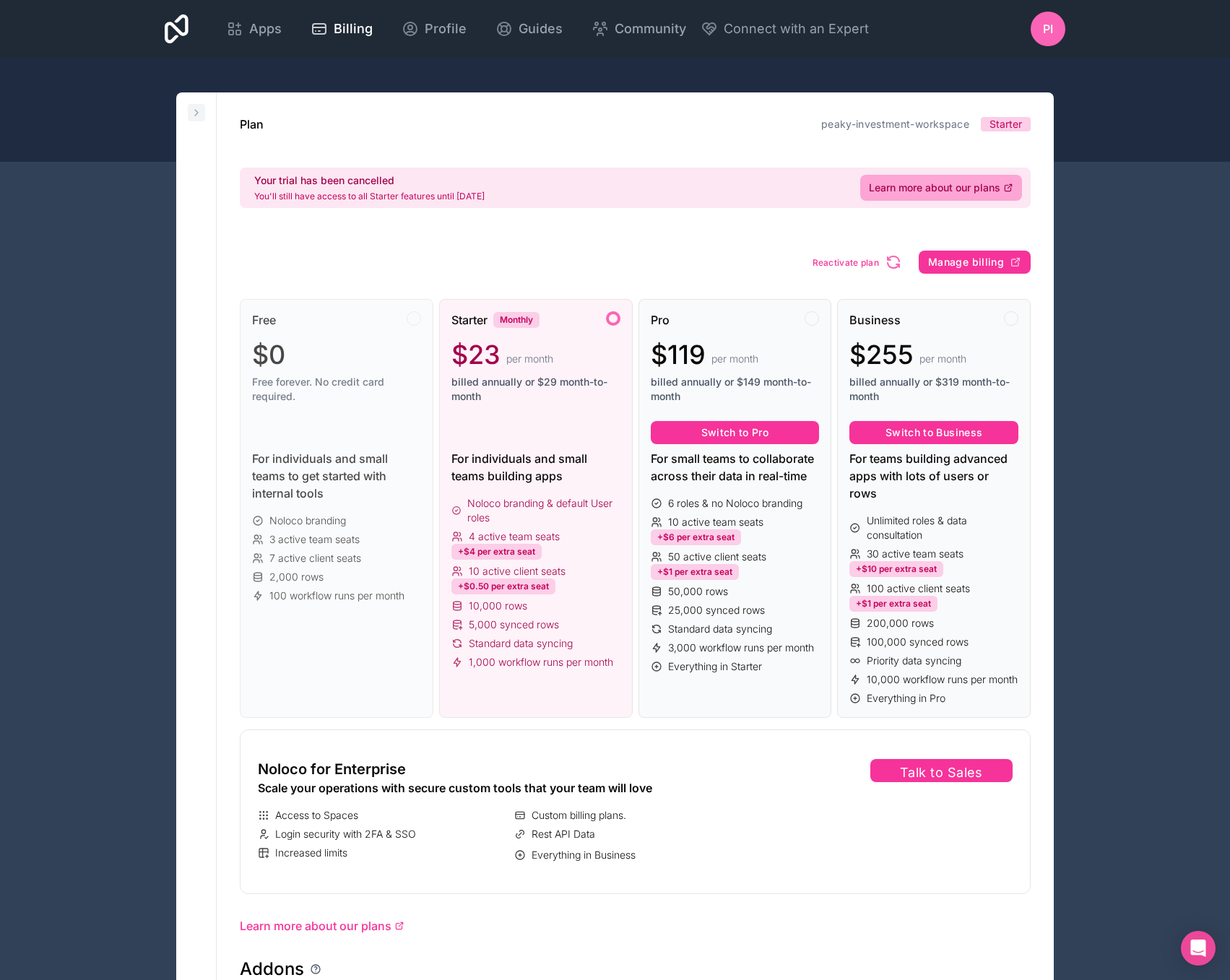
click at [198, 110] on icon at bounding box center [196, 112] width 11 height 11
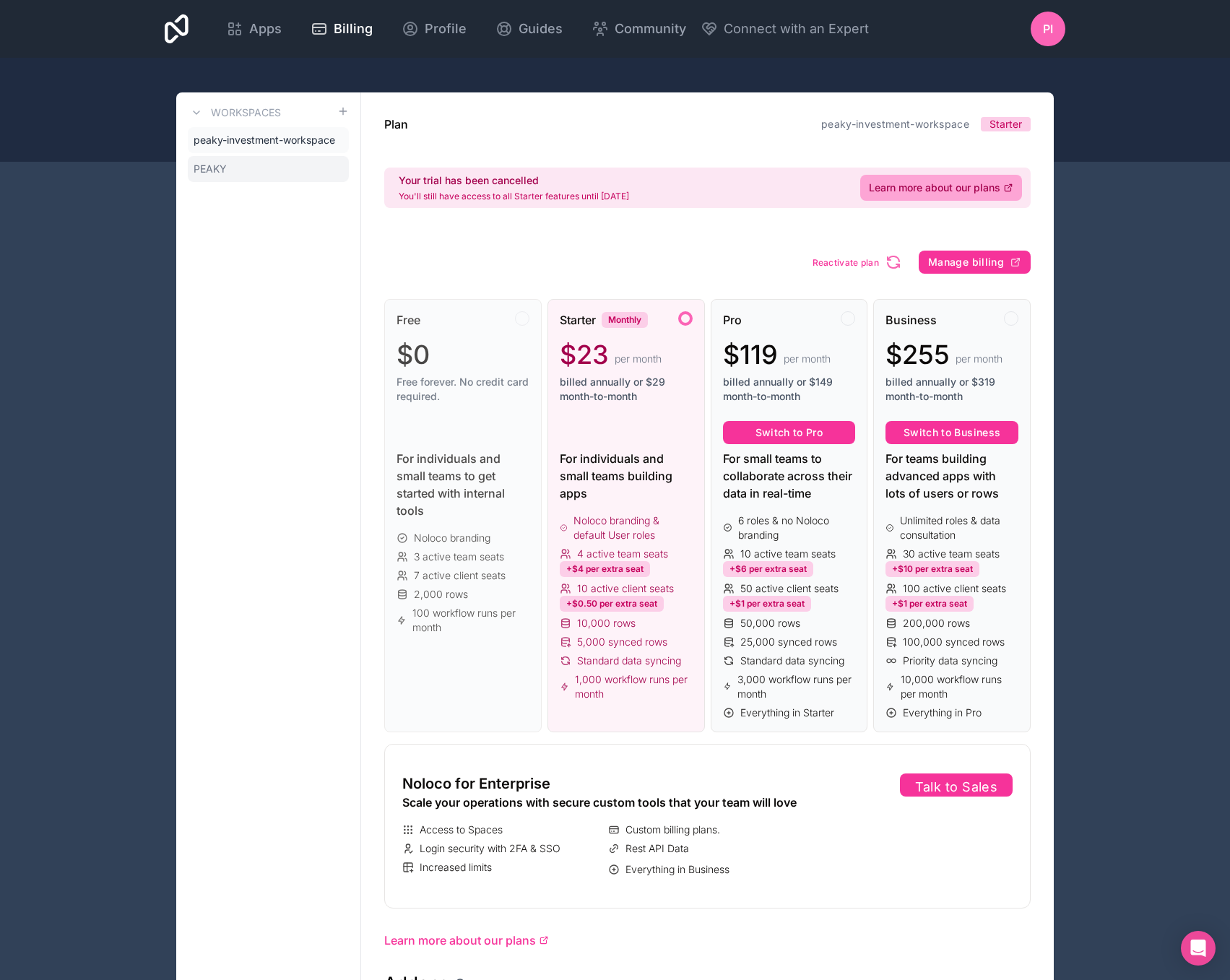
click at [216, 161] on link "PEAKY" at bounding box center [269, 169] width 161 height 26
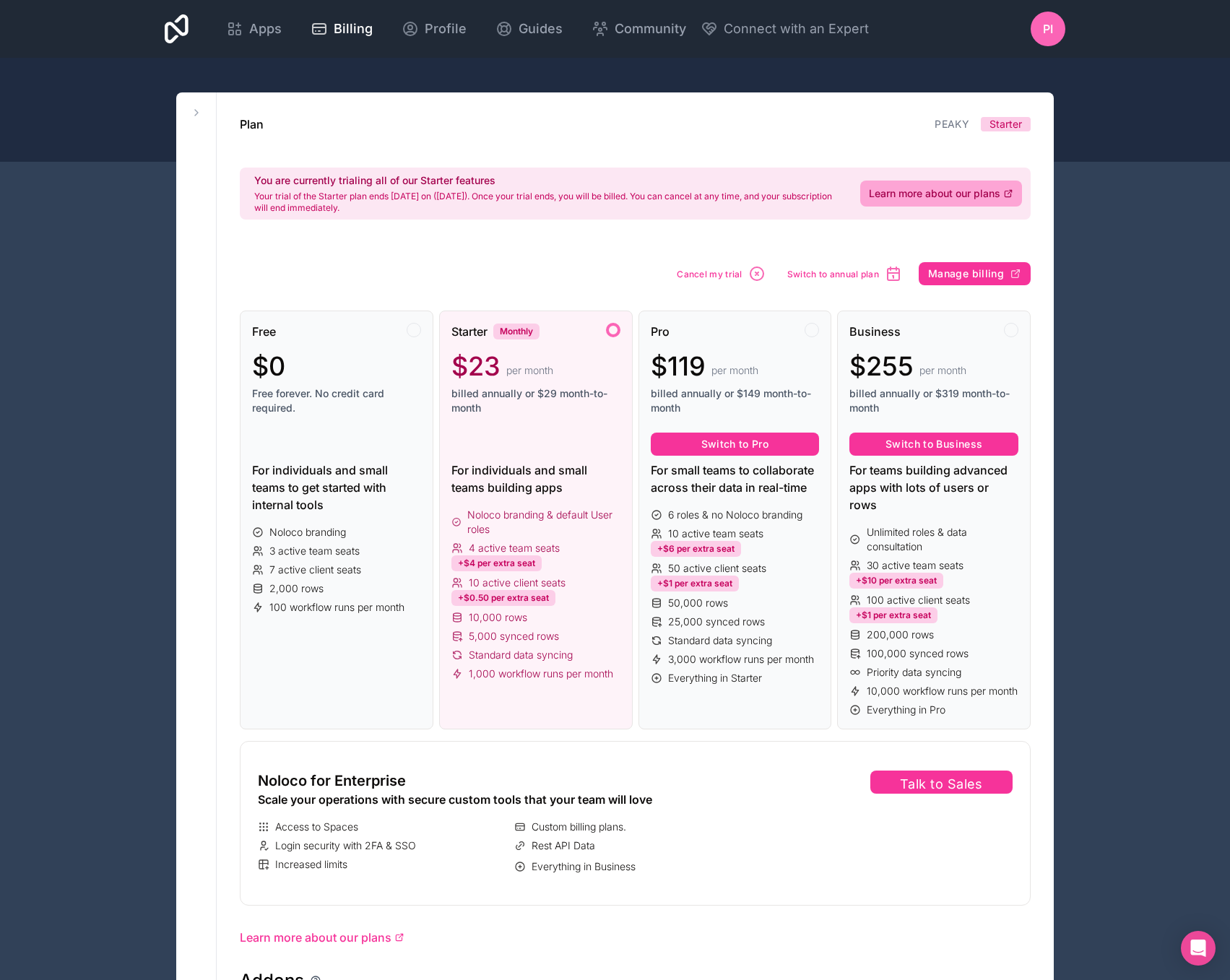
click at [726, 272] on span "Cancel my trial" at bounding box center [710, 274] width 66 height 10
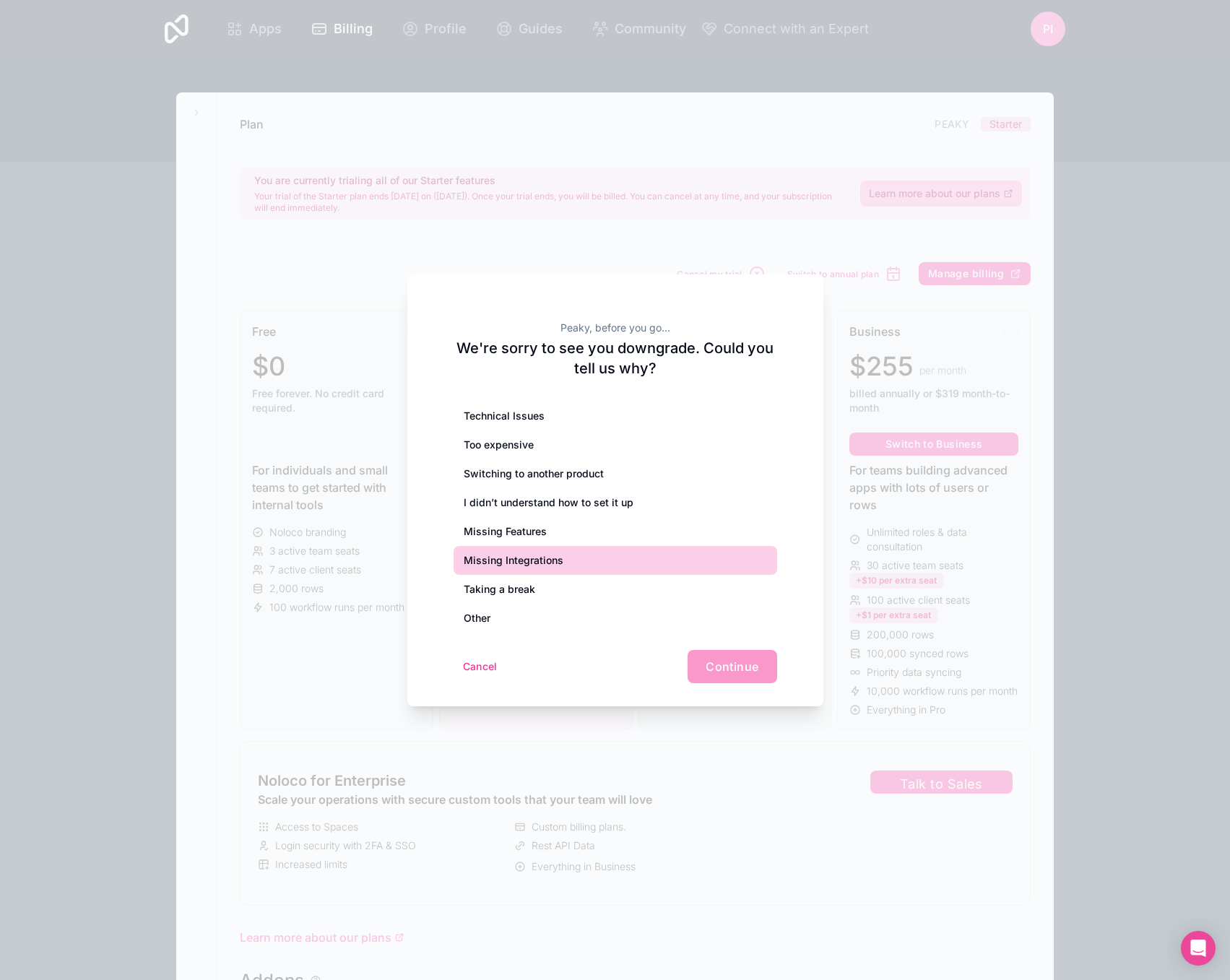
click at [566, 551] on div "Missing Integrations" at bounding box center [615, 560] width 323 height 29
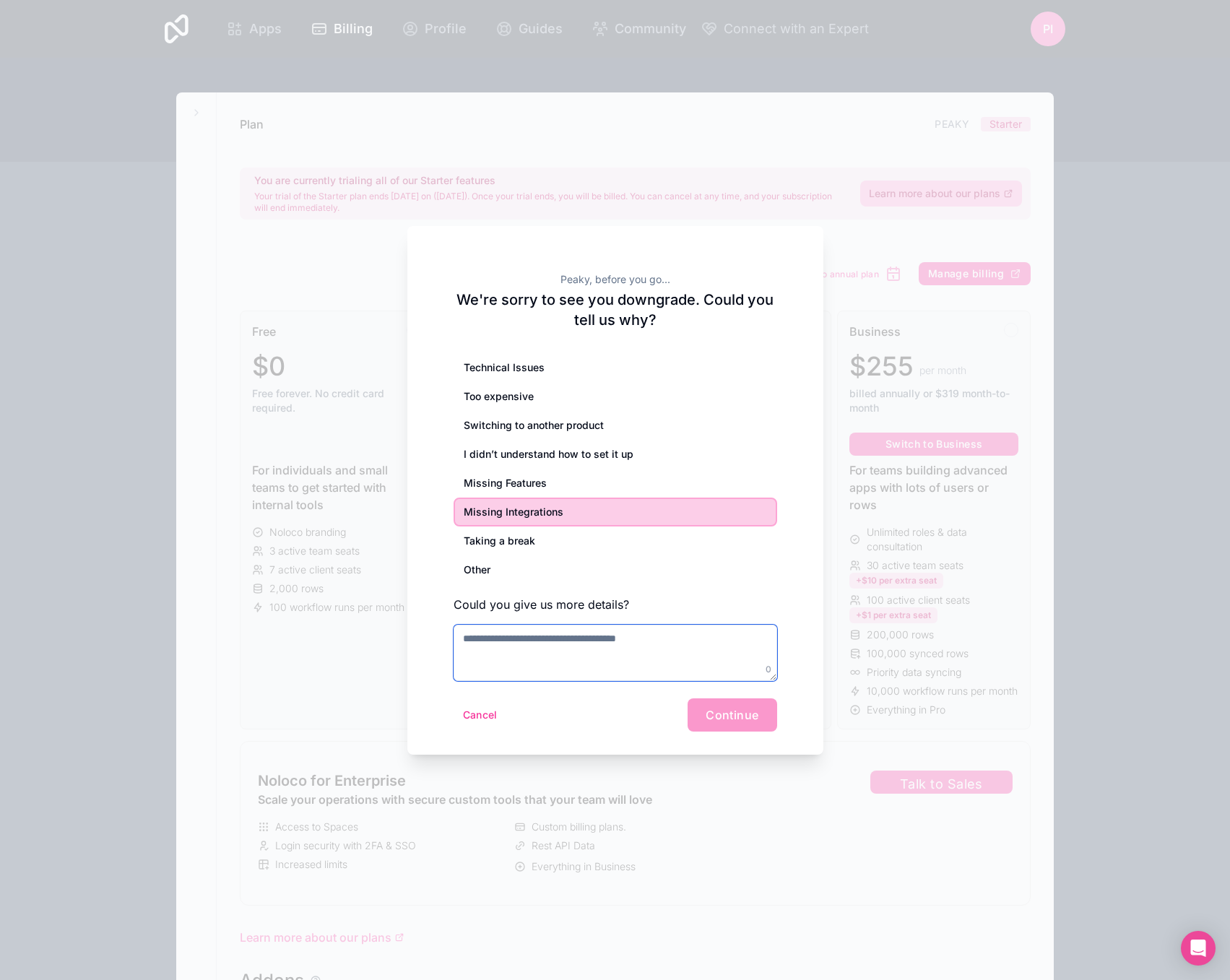
click at [586, 664] on textarea at bounding box center [615, 652] width 323 height 56
paste textarea "**********"
type textarea "**********"
click at [739, 717] on span "Continue" at bounding box center [732, 715] width 53 height 15
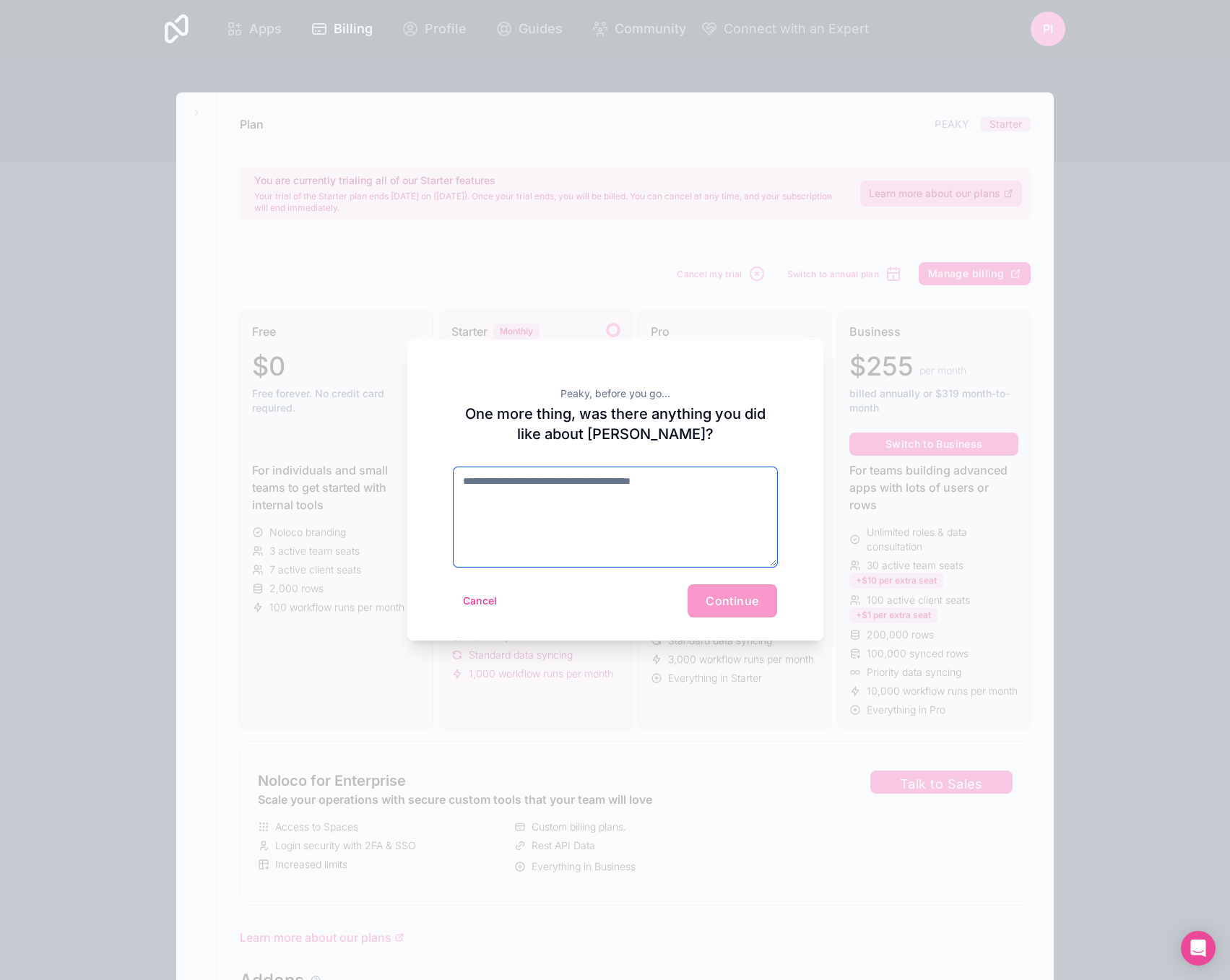
click at [628, 522] on textarea at bounding box center [615, 516] width 323 height 100
type textarea "**********"
click at [710, 608] on button "Continue" at bounding box center [732, 600] width 88 height 33
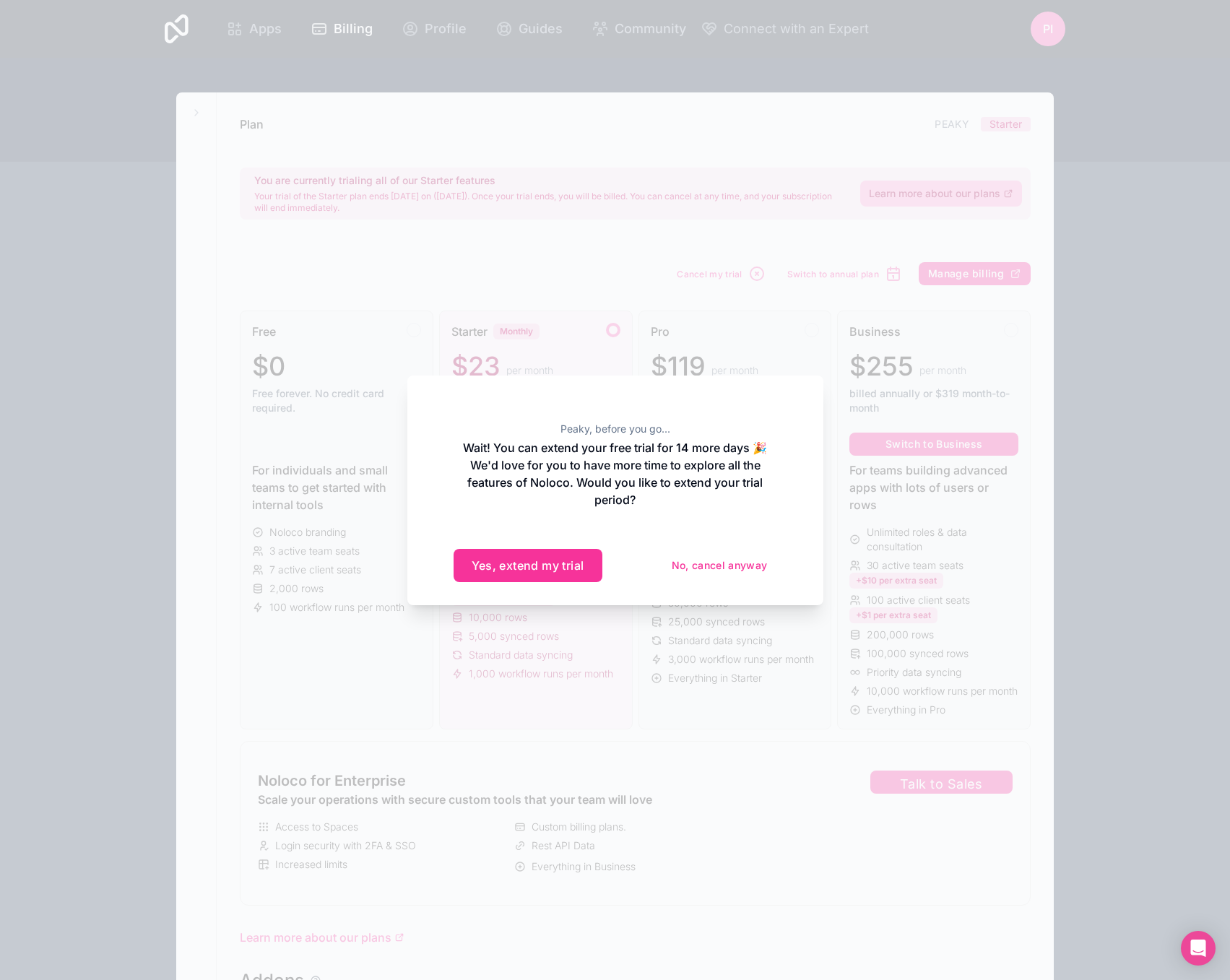
click at [733, 569] on button "No, cancel anyway" at bounding box center [719, 565] width 114 height 23
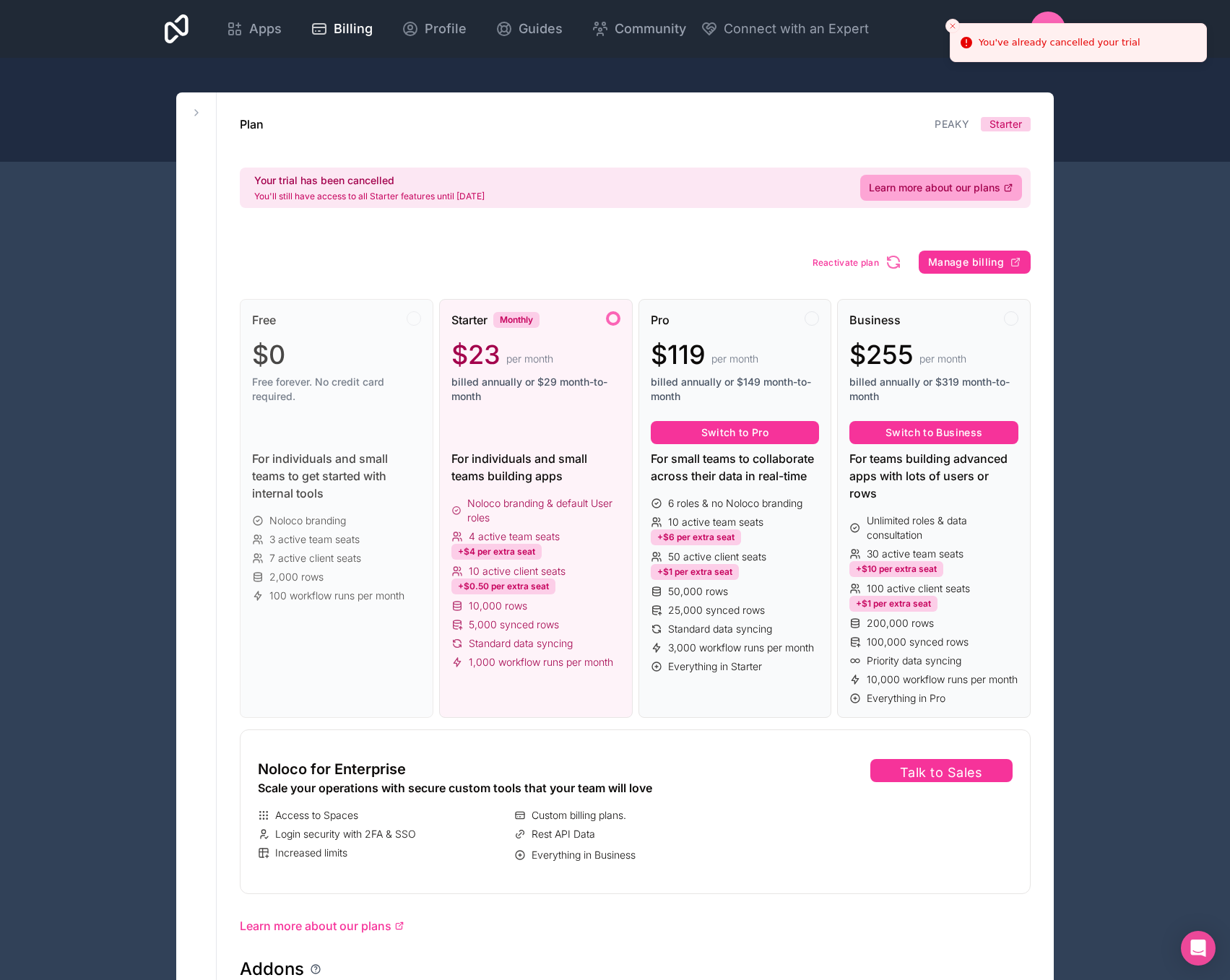
click at [197, 123] on div "Workspaces peaky-investment-workspace PEAKY" at bounding box center [196, 795] width 41 height 1405
click at [194, 114] on icon at bounding box center [196, 112] width 11 height 11
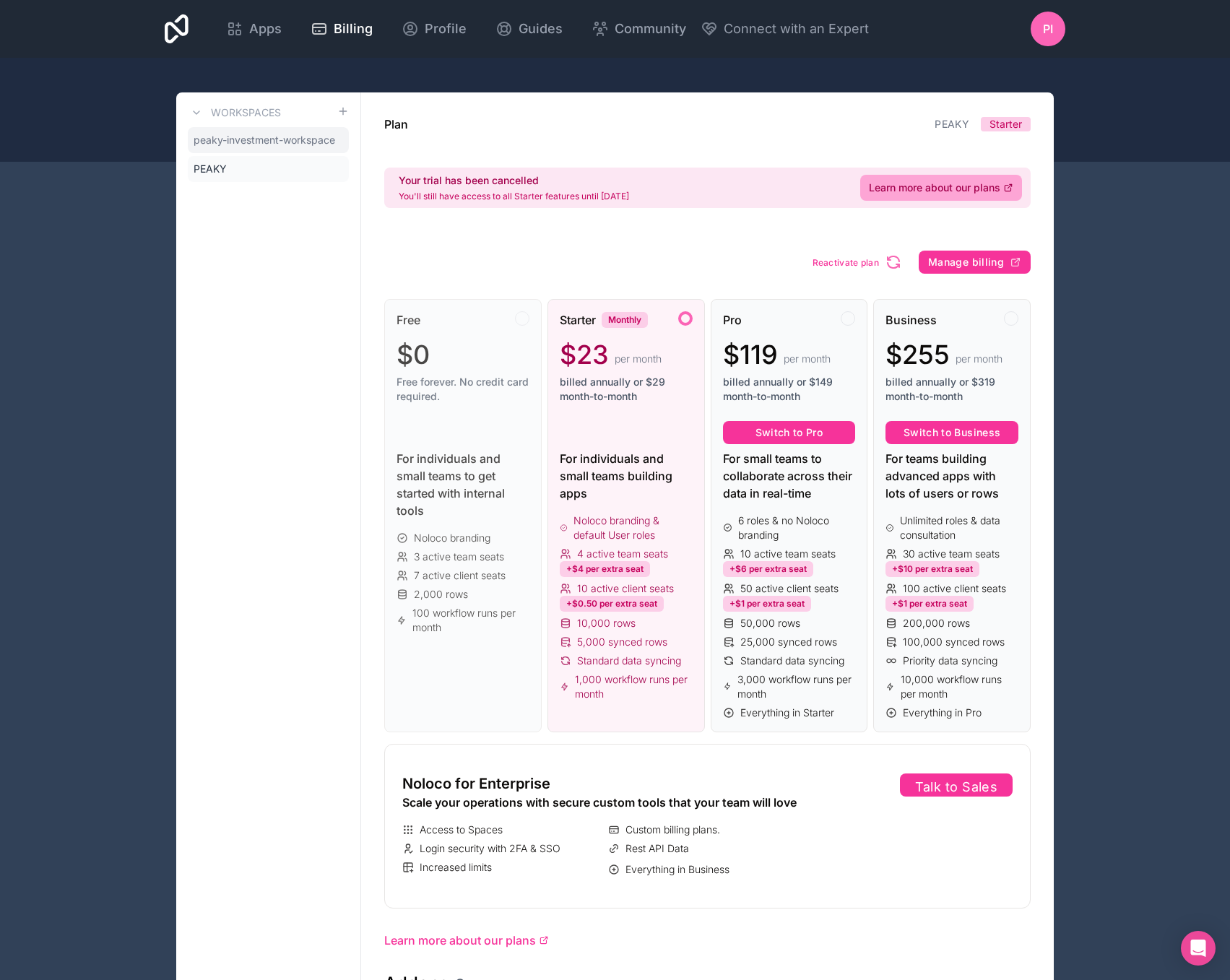
click at [234, 151] on link "peaky-investment-workspace" at bounding box center [269, 140] width 161 height 26
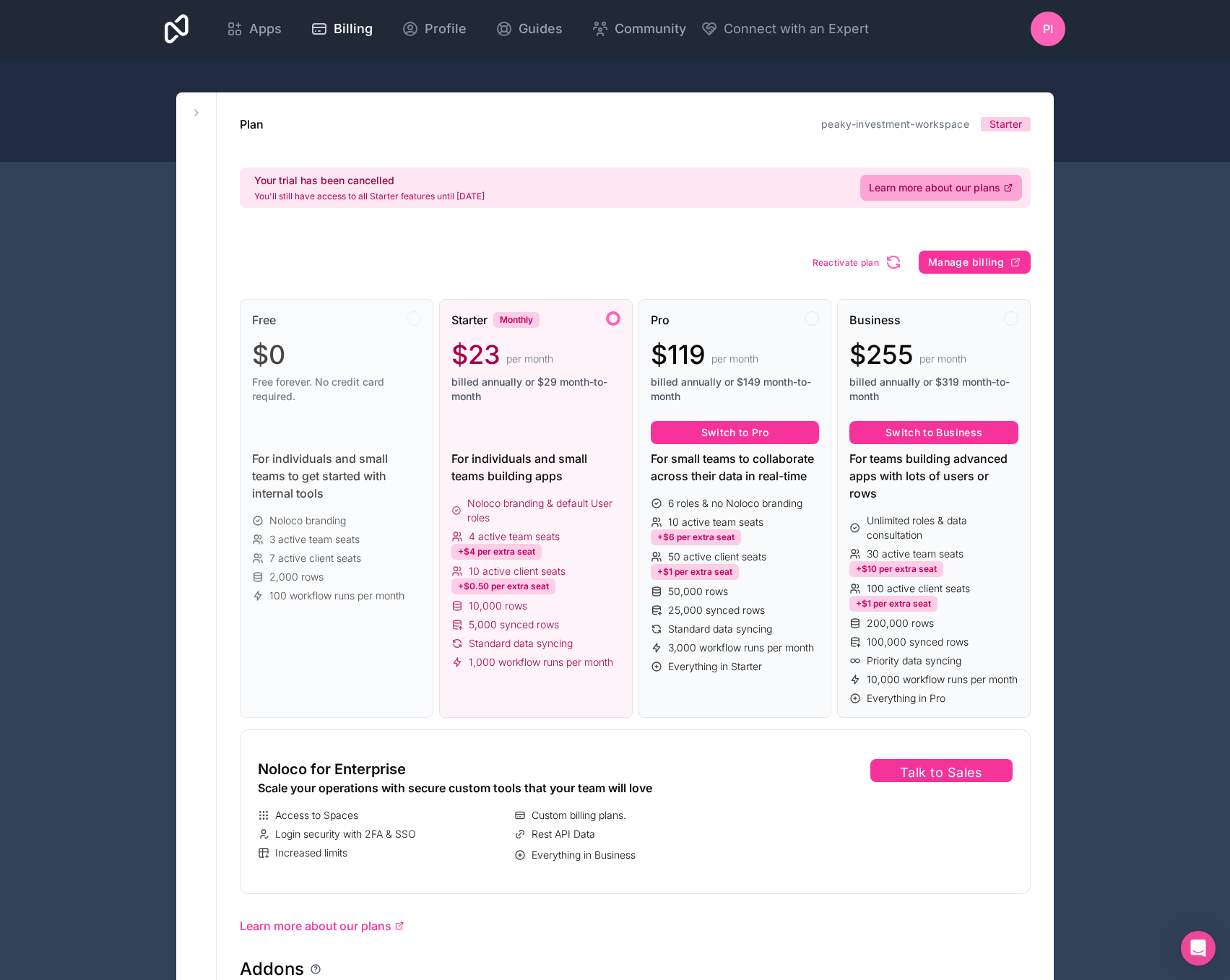
click at [196, 110] on icon at bounding box center [196, 112] width 11 height 11
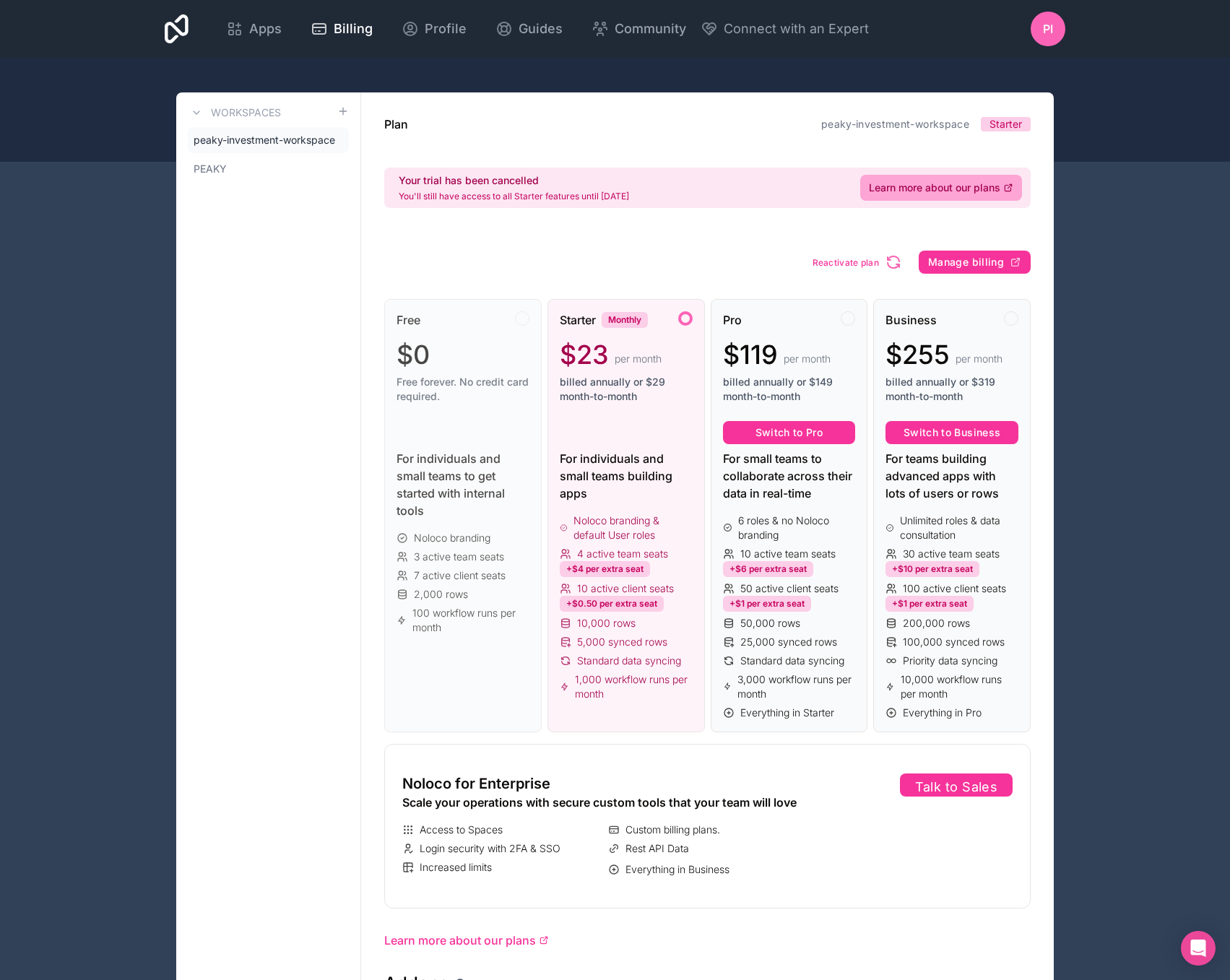
click at [245, 166] on link "PEAKY" at bounding box center [269, 169] width 161 height 26
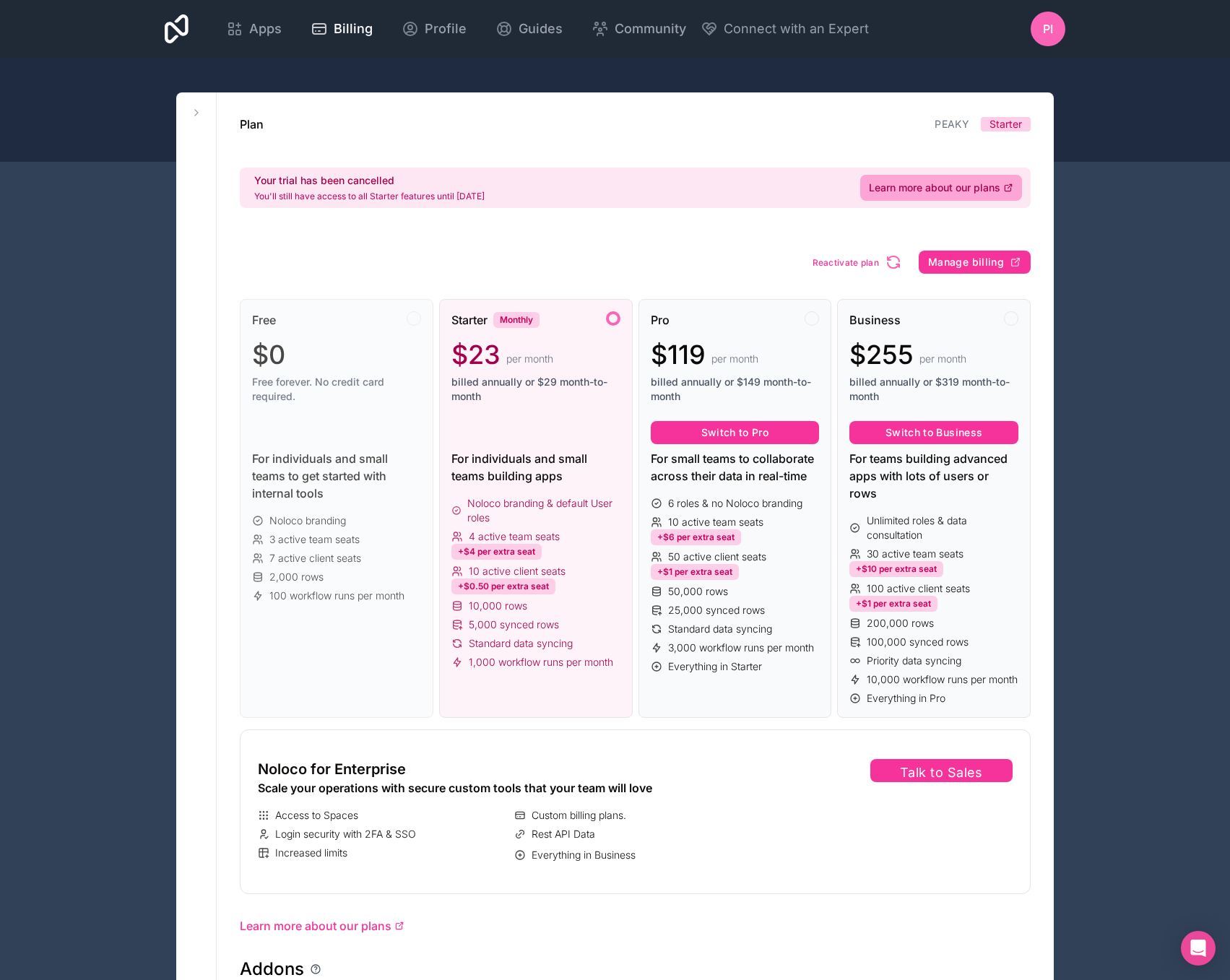
click at [196, 111] on icon at bounding box center [196, 112] width 11 height 11
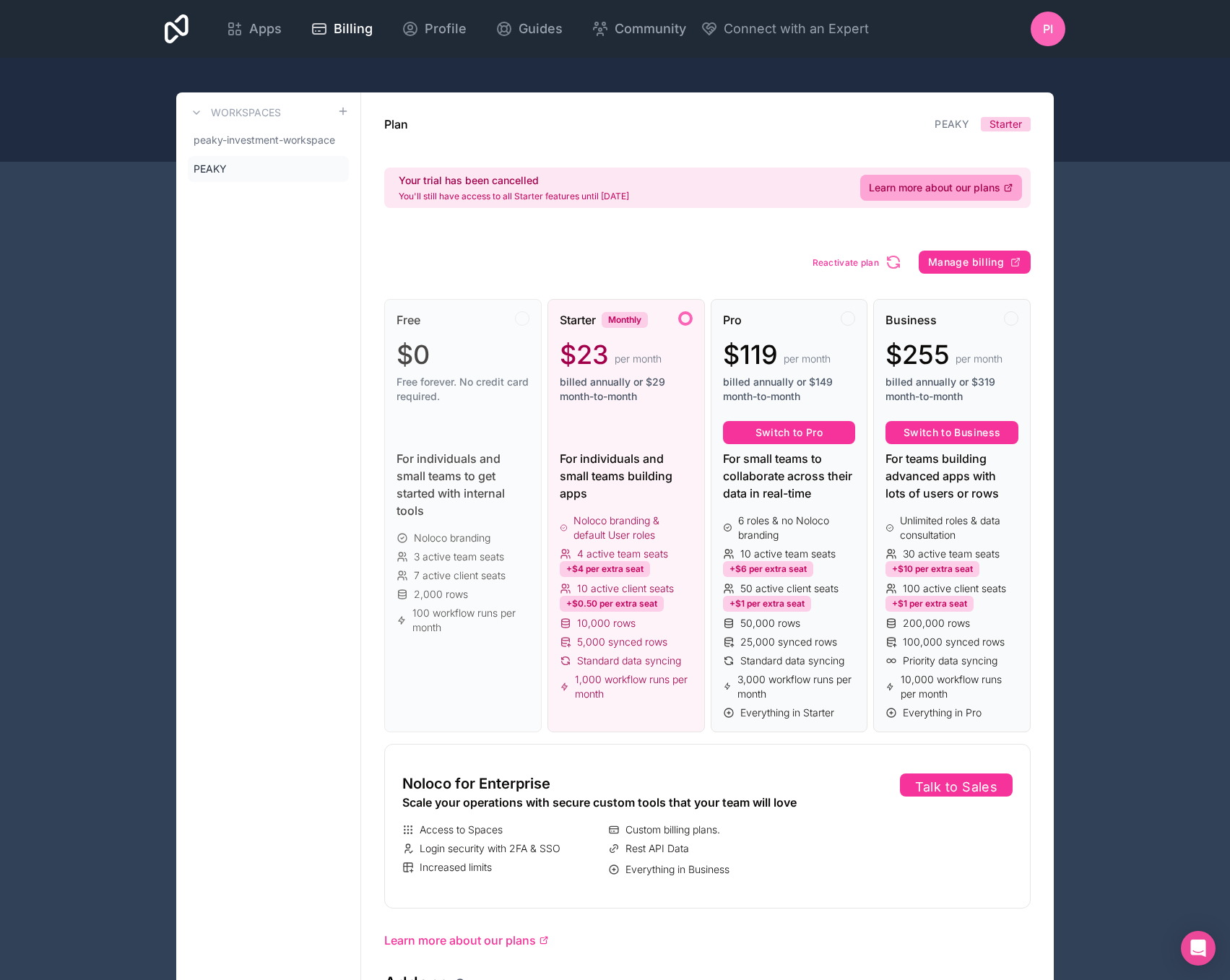
click at [0, 0] on icon at bounding box center [0, 0] width 0 height 0
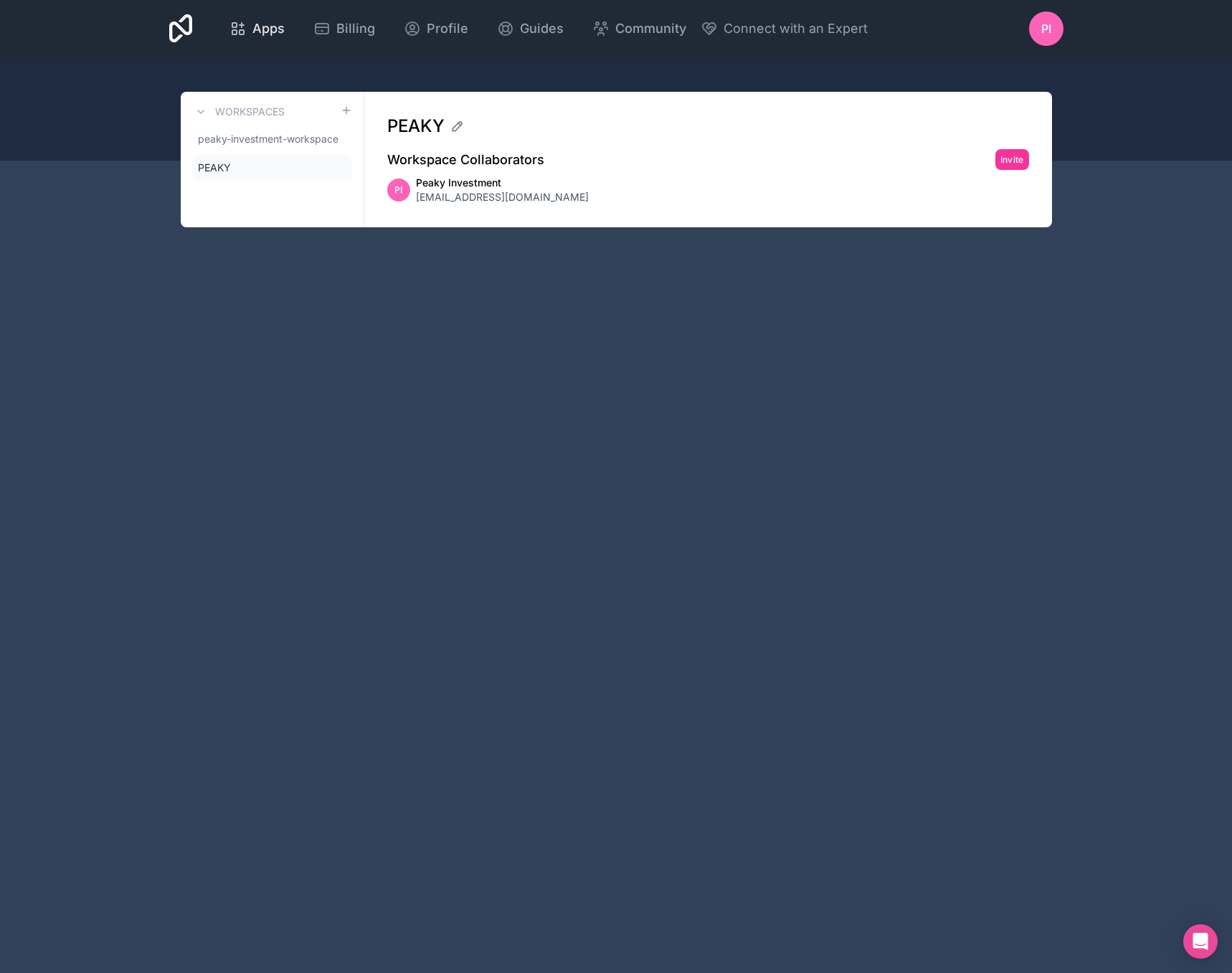
click at [262, 35] on span "Apps" at bounding box center [268, 28] width 32 height 20
